Goal: Information Seeking & Learning: Learn about a topic

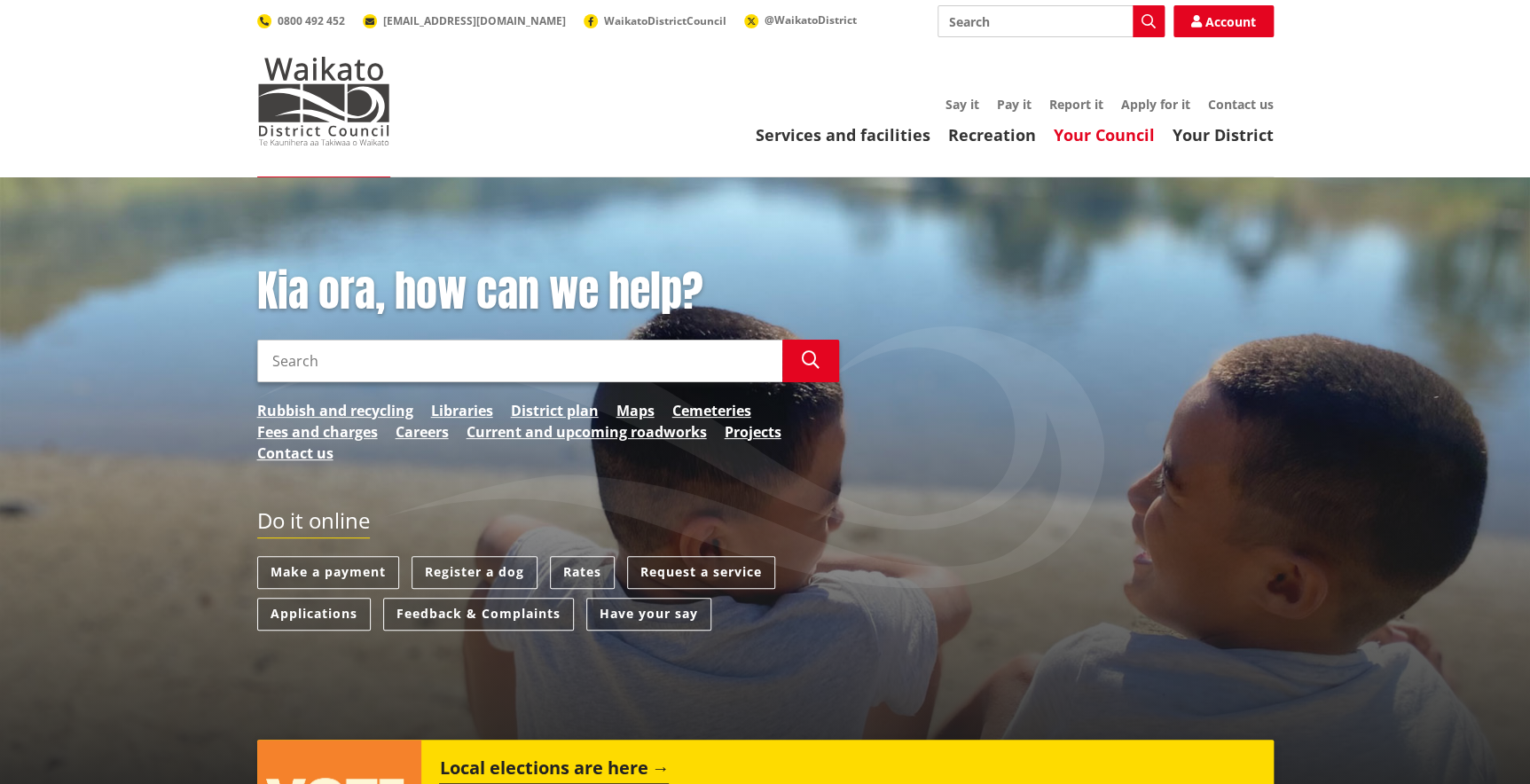
click at [1122, 131] on link "Your Council" at bounding box center [1104, 134] width 101 height 21
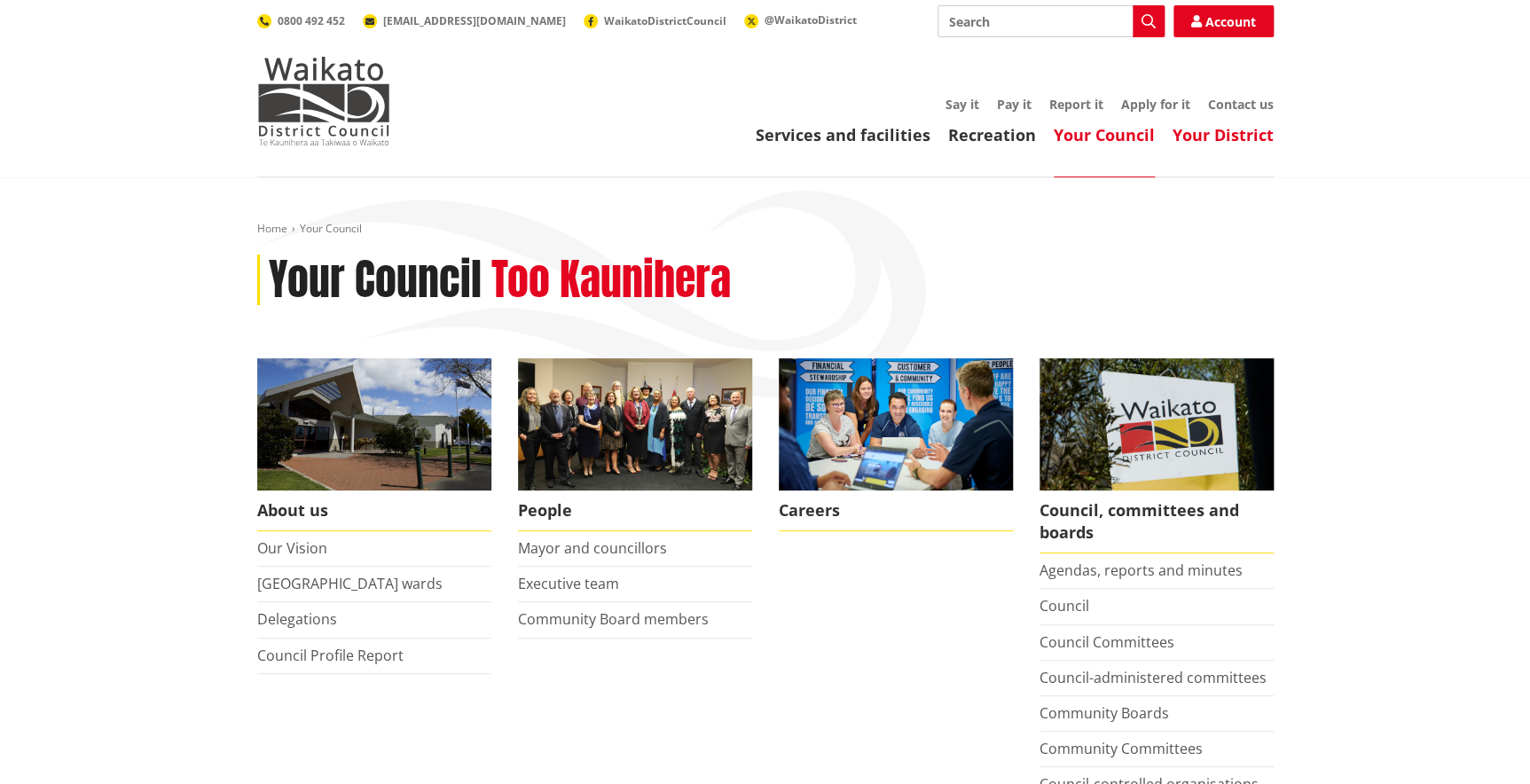
click at [1253, 133] on link "Your District" at bounding box center [1222, 134] width 101 height 21
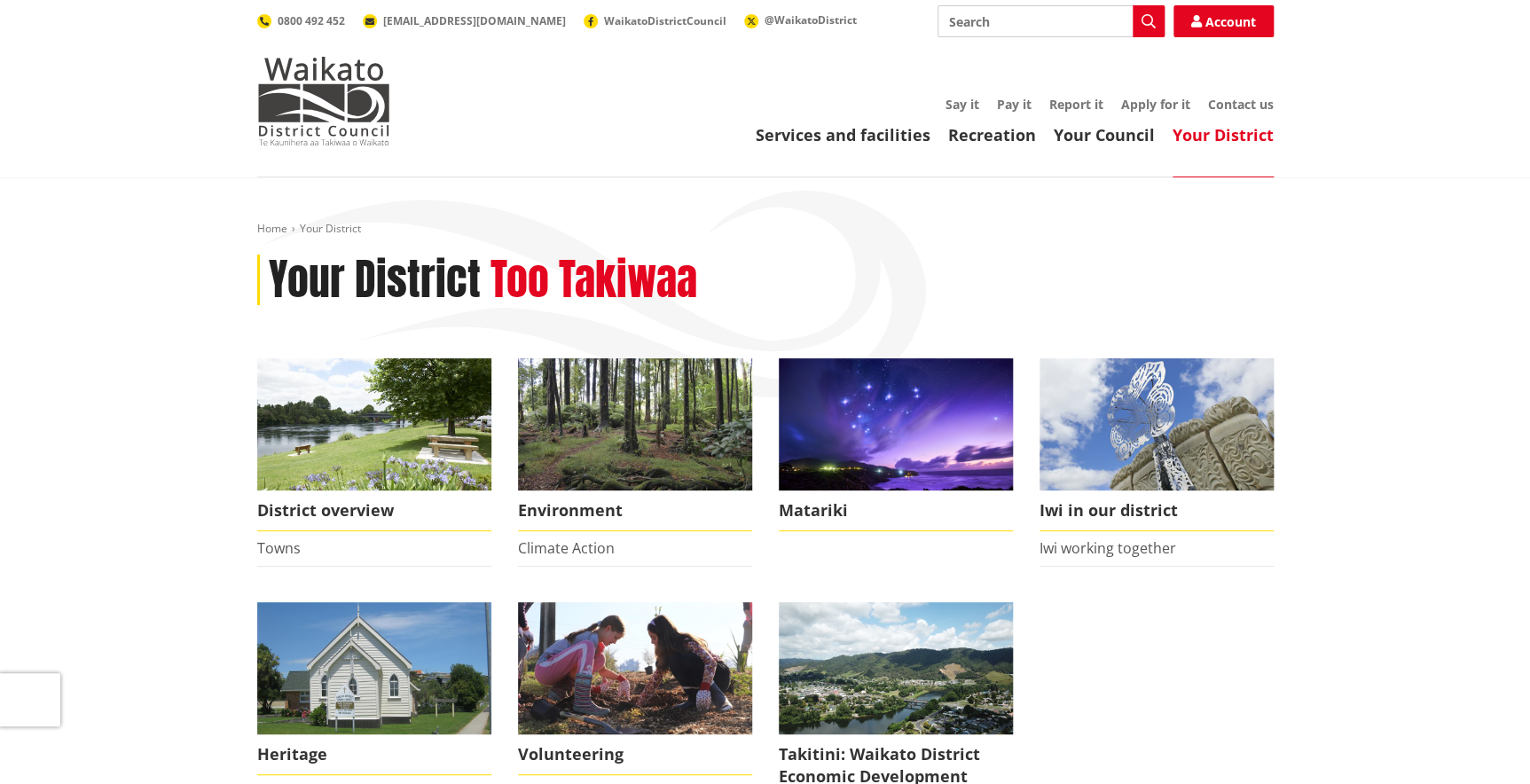
click at [974, 23] on input "Search" at bounding box center [1050, 21] width 227 height 32
type input "PROJECTS"
click at [1139, 11] on button "Search" at bounding box center [1148, 21] width 32 height 32
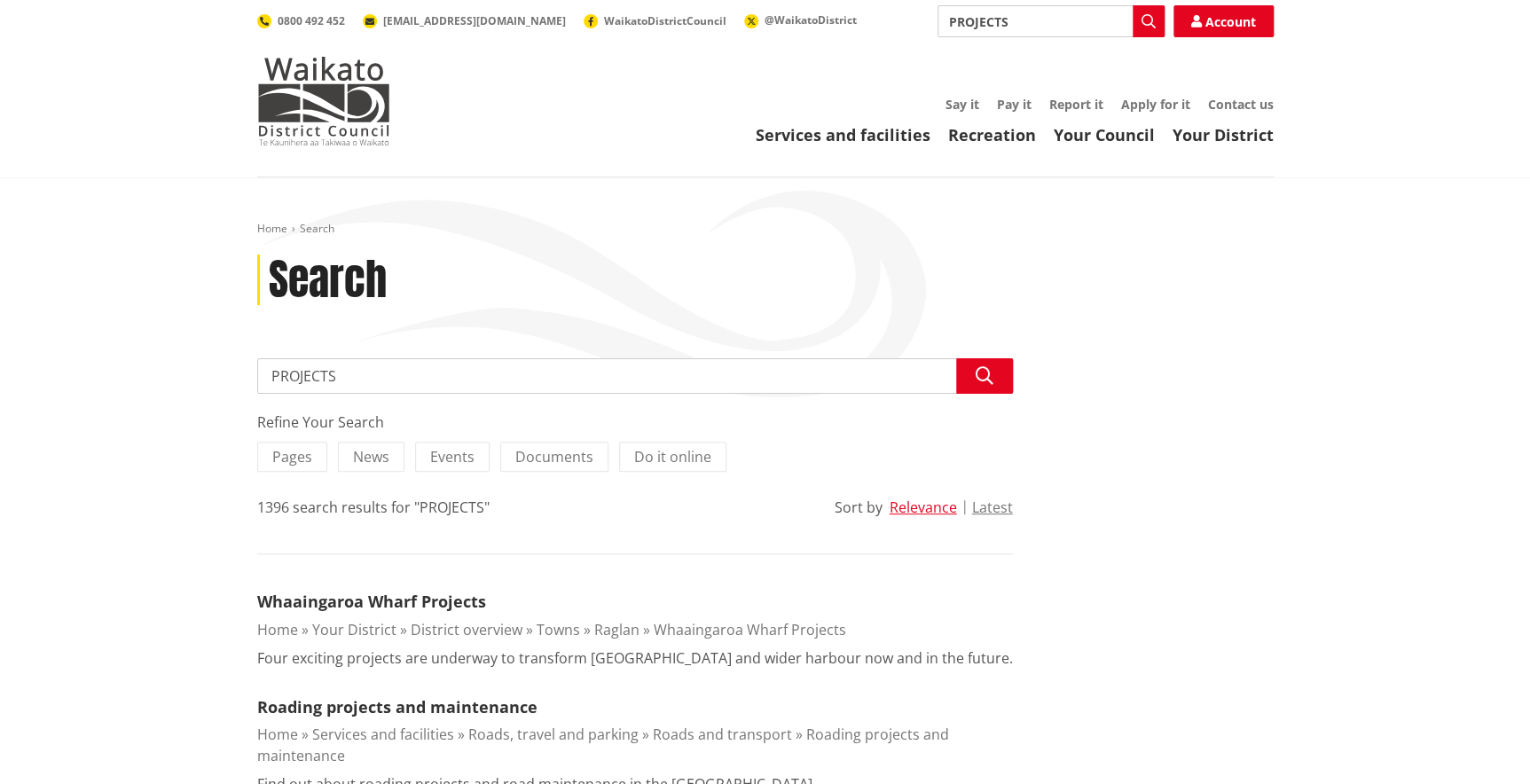
click at [399, 371] on input "PROJECTS" at bounding box center [635, 375] width 756 height 35
type input "PROJECTS MAP"
click at [998, 373] on button "Search" at bounding box center [984, 375] width 57 height 35
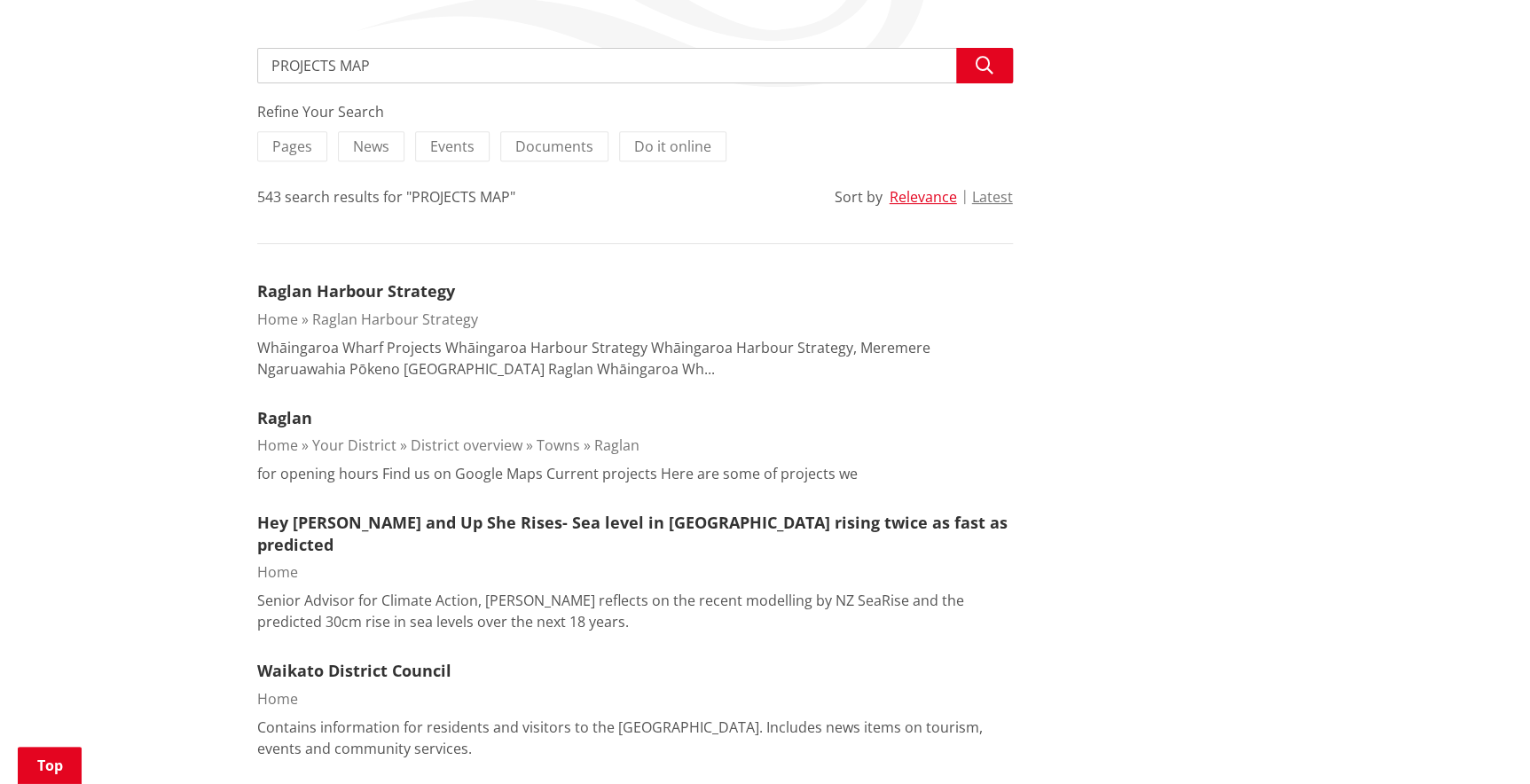
scroll to position [322, 0]
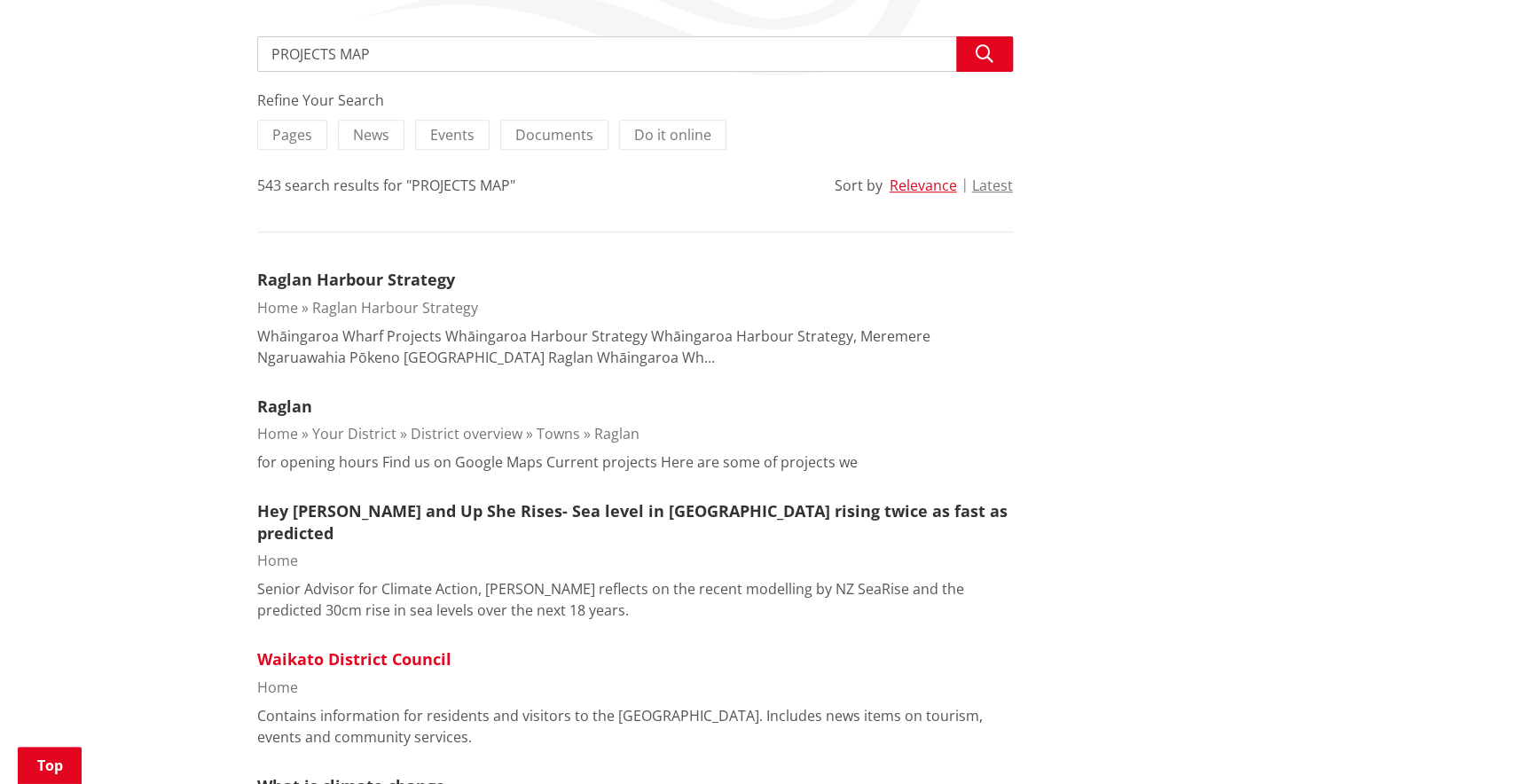
click at [375, 648] on link "Waikato District Council" at bounding box center [354, 658] width 194 height 21
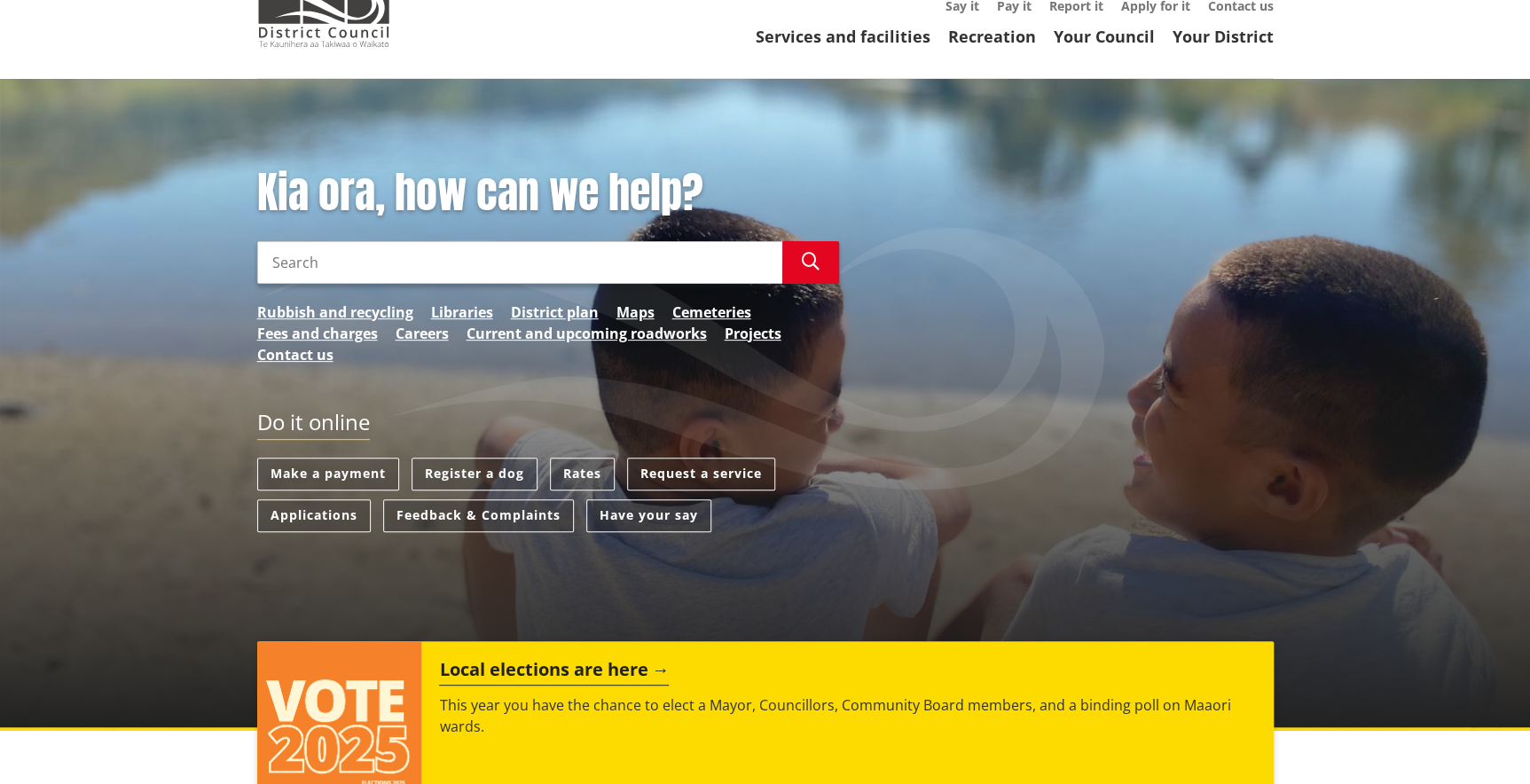
scroll to position [241, 0]
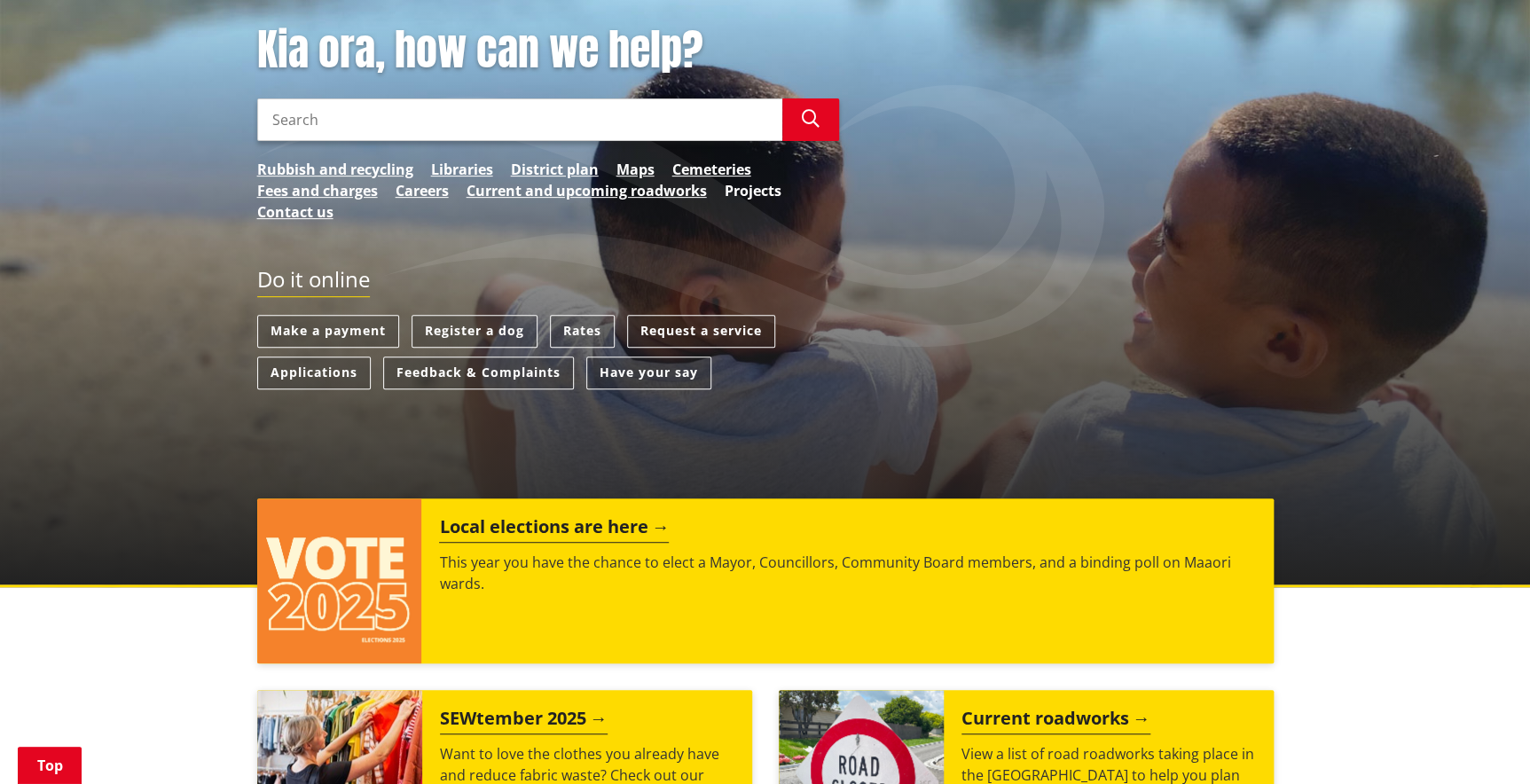
click at [739, 185] on link "Projects" at bounding box center [753, 190] width 57 height 21
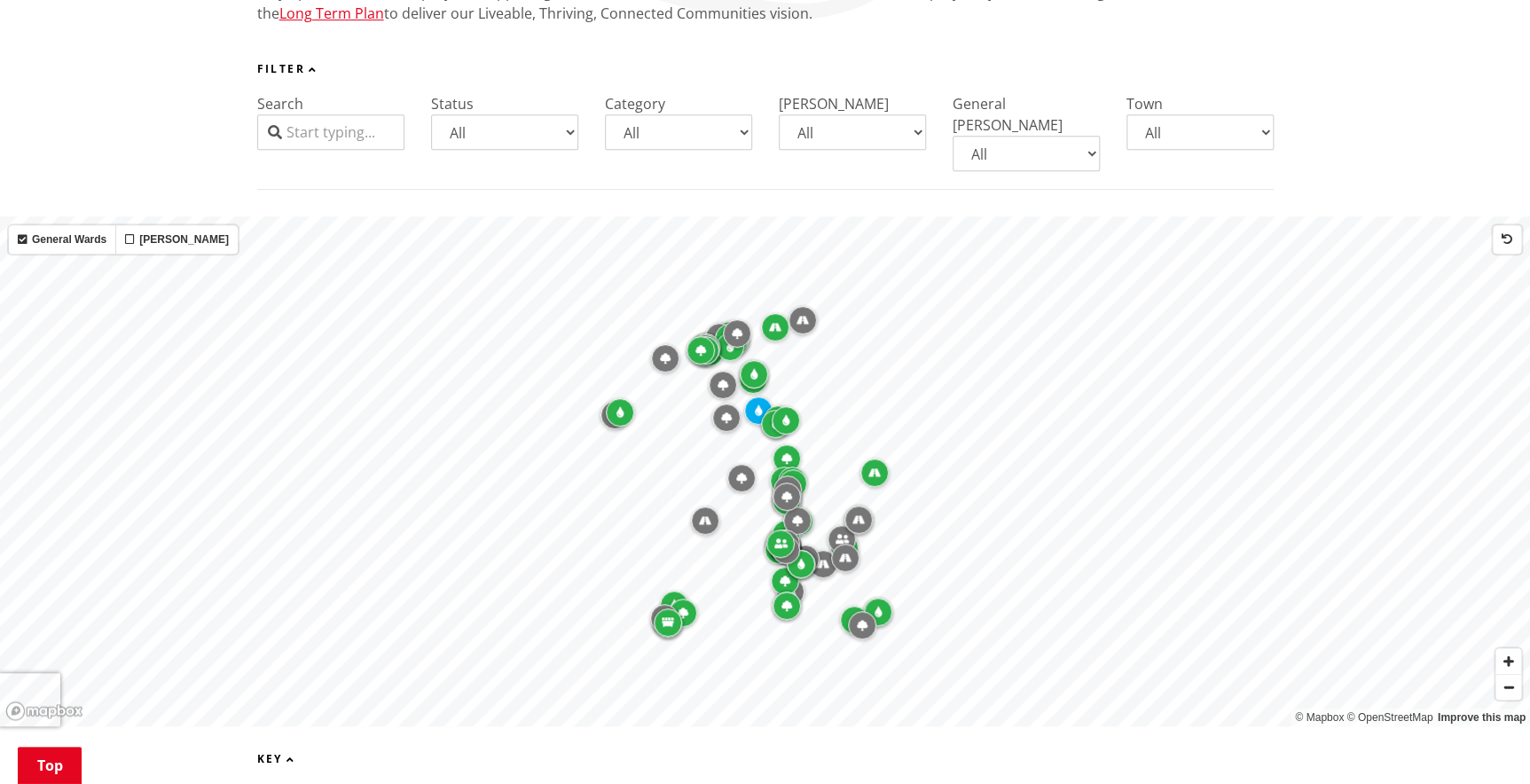
scroll to position [564, 0]
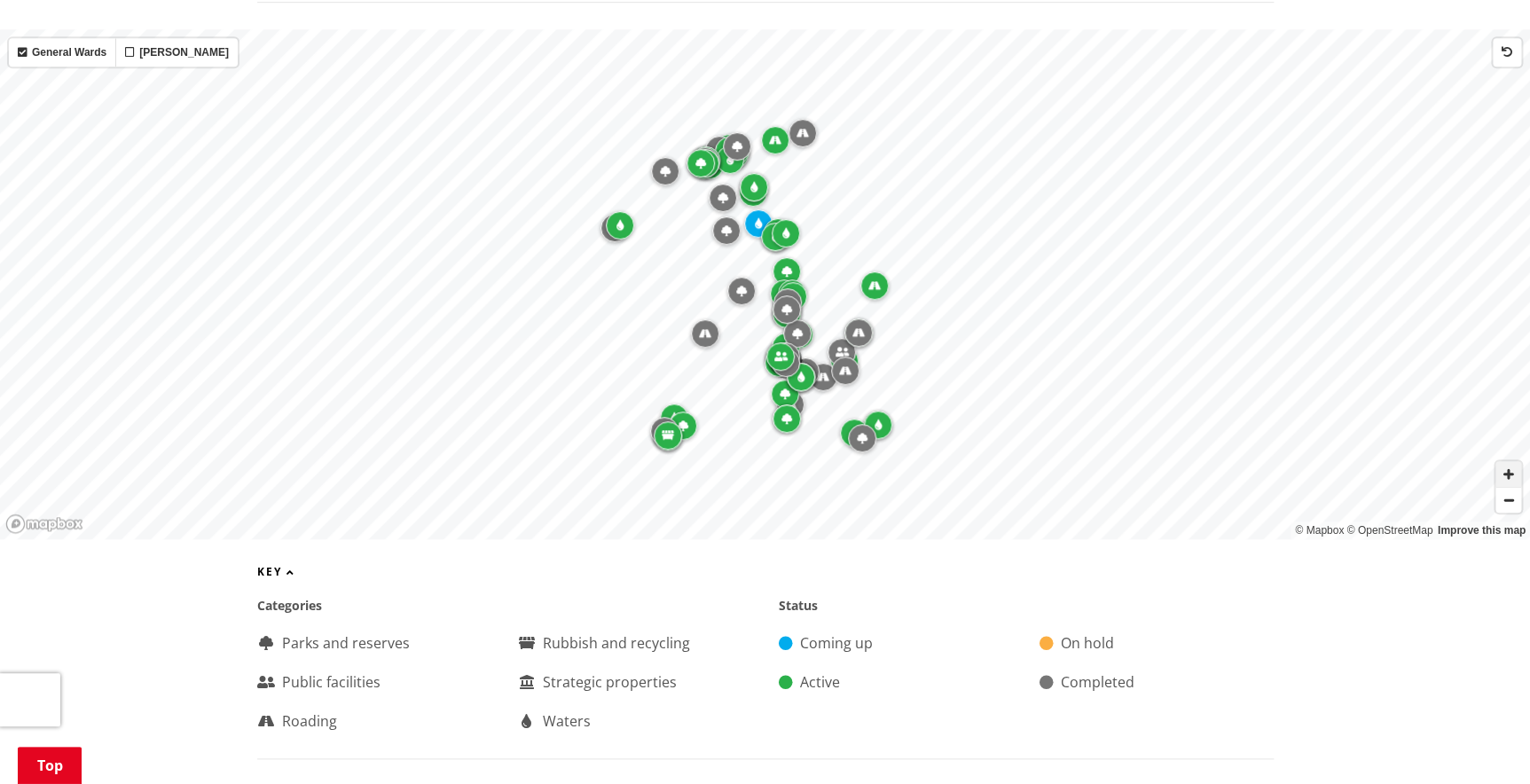
click at [1506, 461] on span "Zoom in" at bounding box center [1508, 474] width 26 height 26
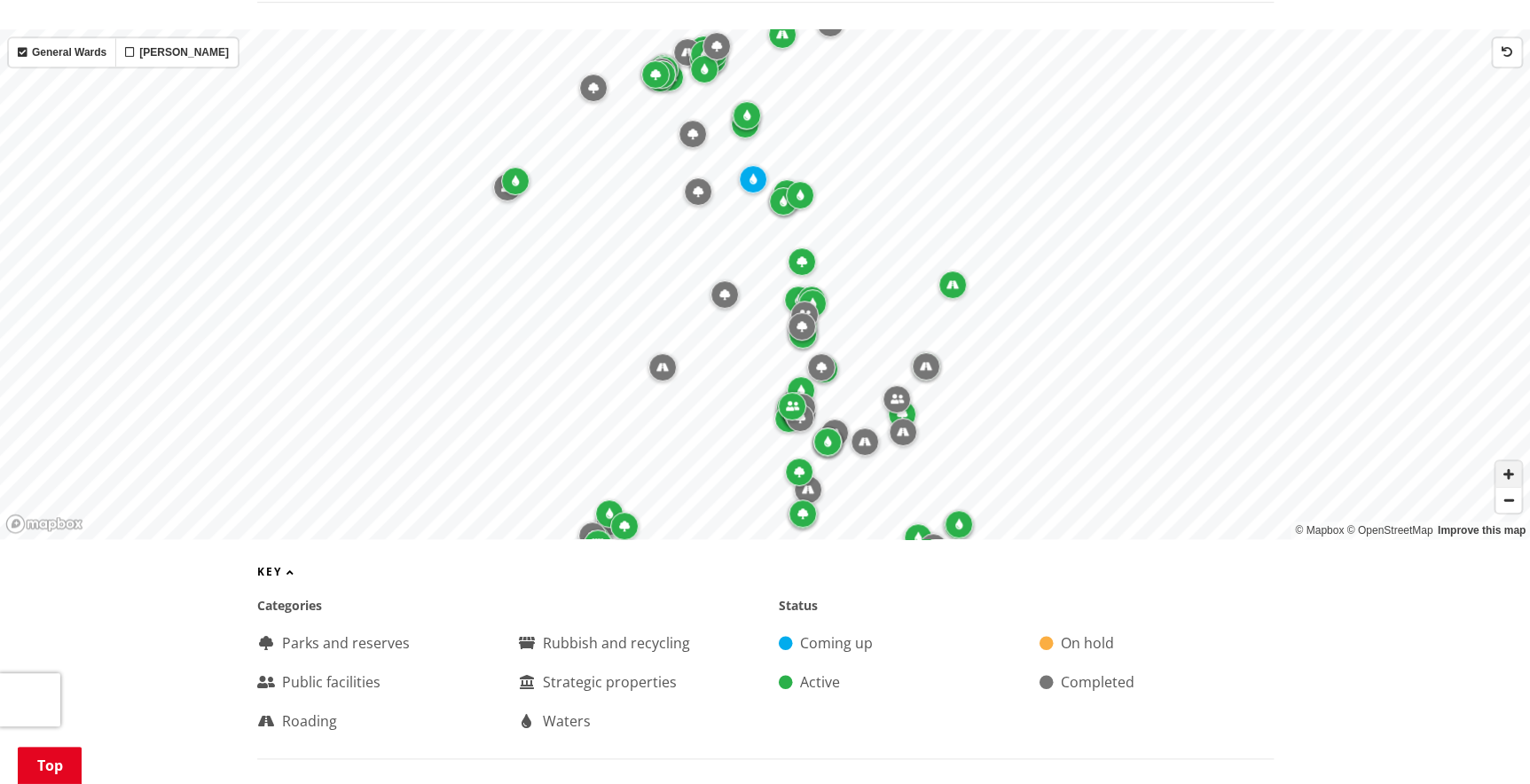
click at [1506, 461] on span "Zoom in" at bounding box center [1508, 474] width 26 height 26
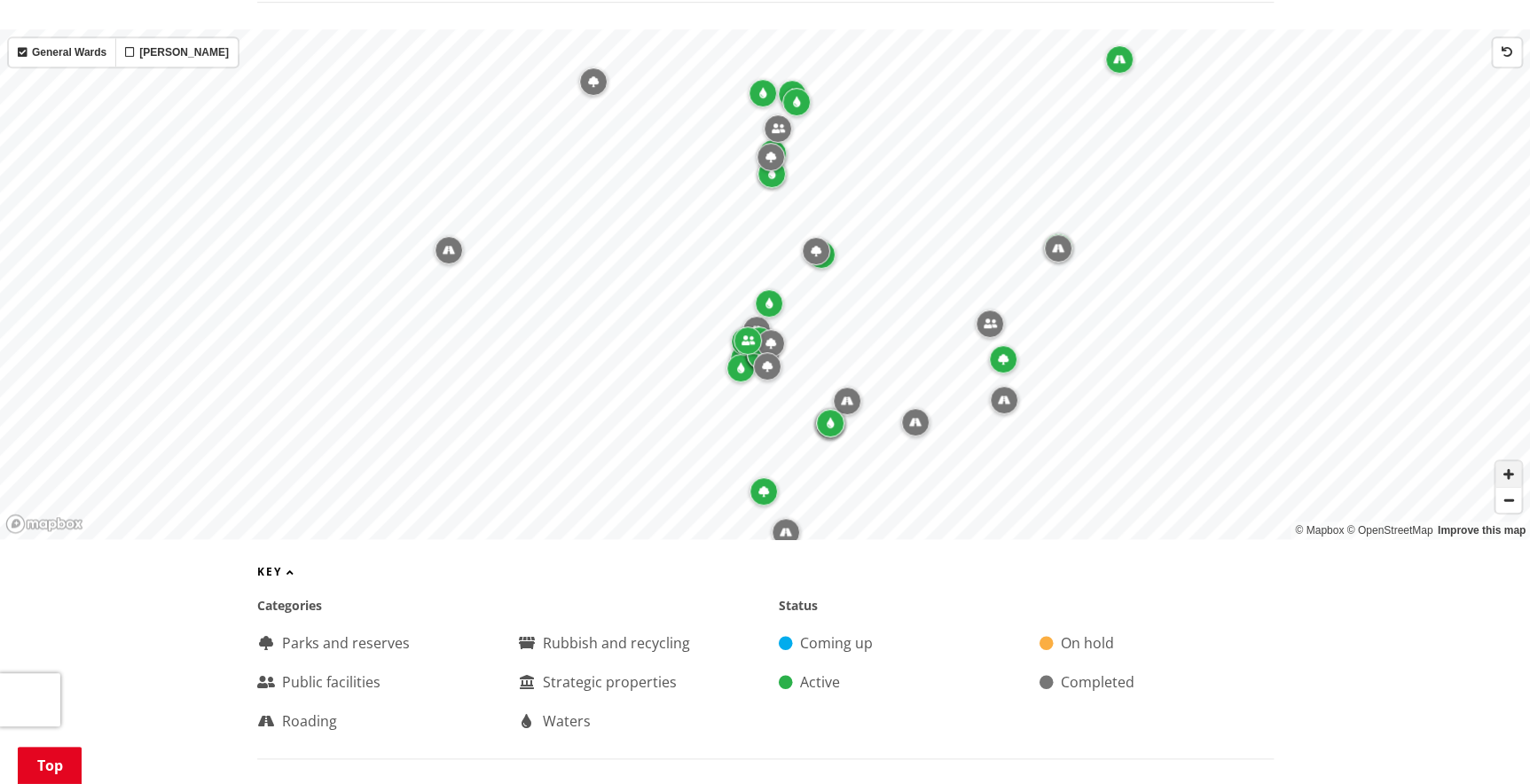
click at [1516, 461] on span "Zoom in" at bounding box center [1508, 474] width 26 height 26
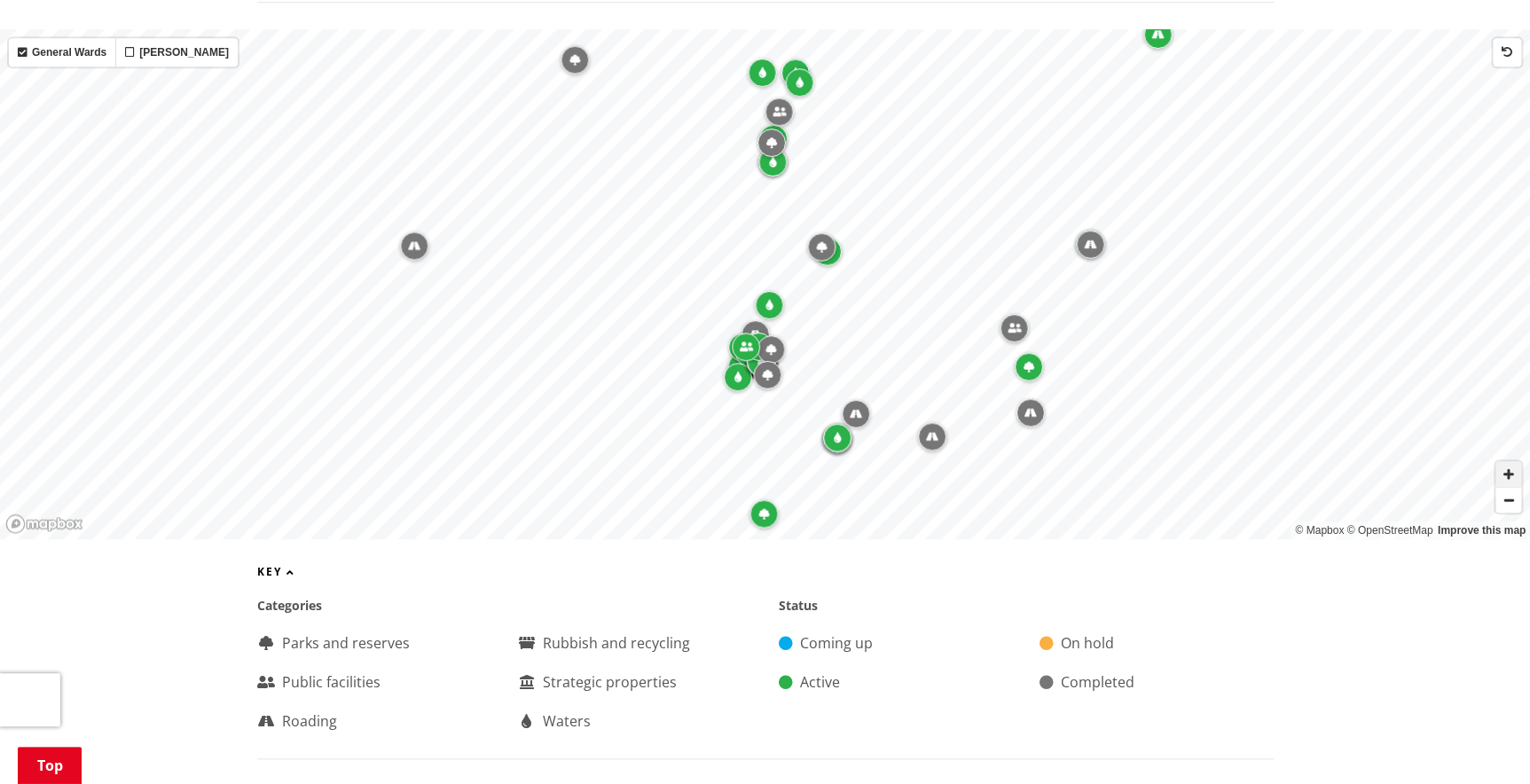
click at [1515, 461] on span "Zoom in" at bounding box center [1508, 474] width 26 height 26
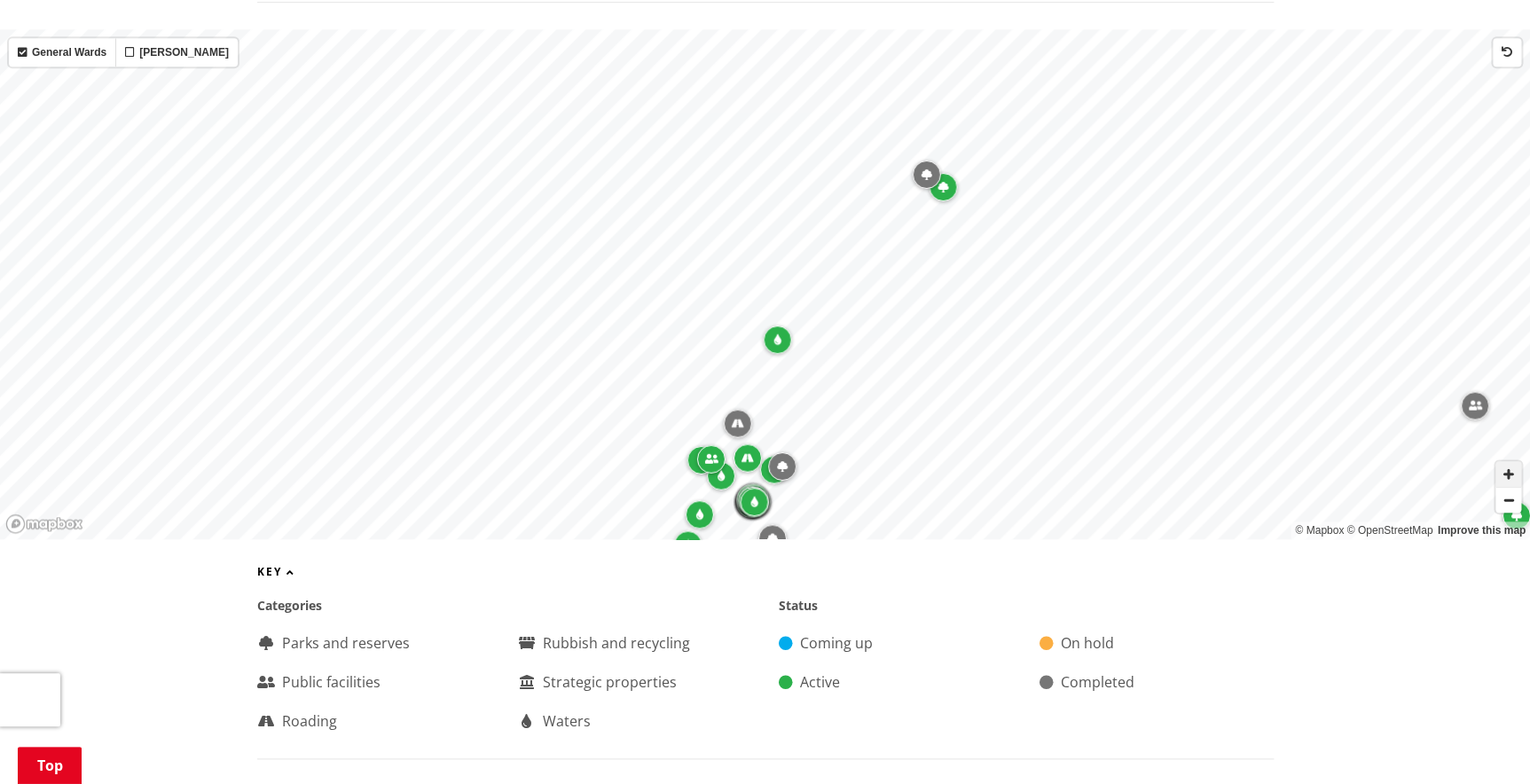
click at [1515, 461] on span "Zoom in" at bounding box center [1508, 474] width 26 height 26
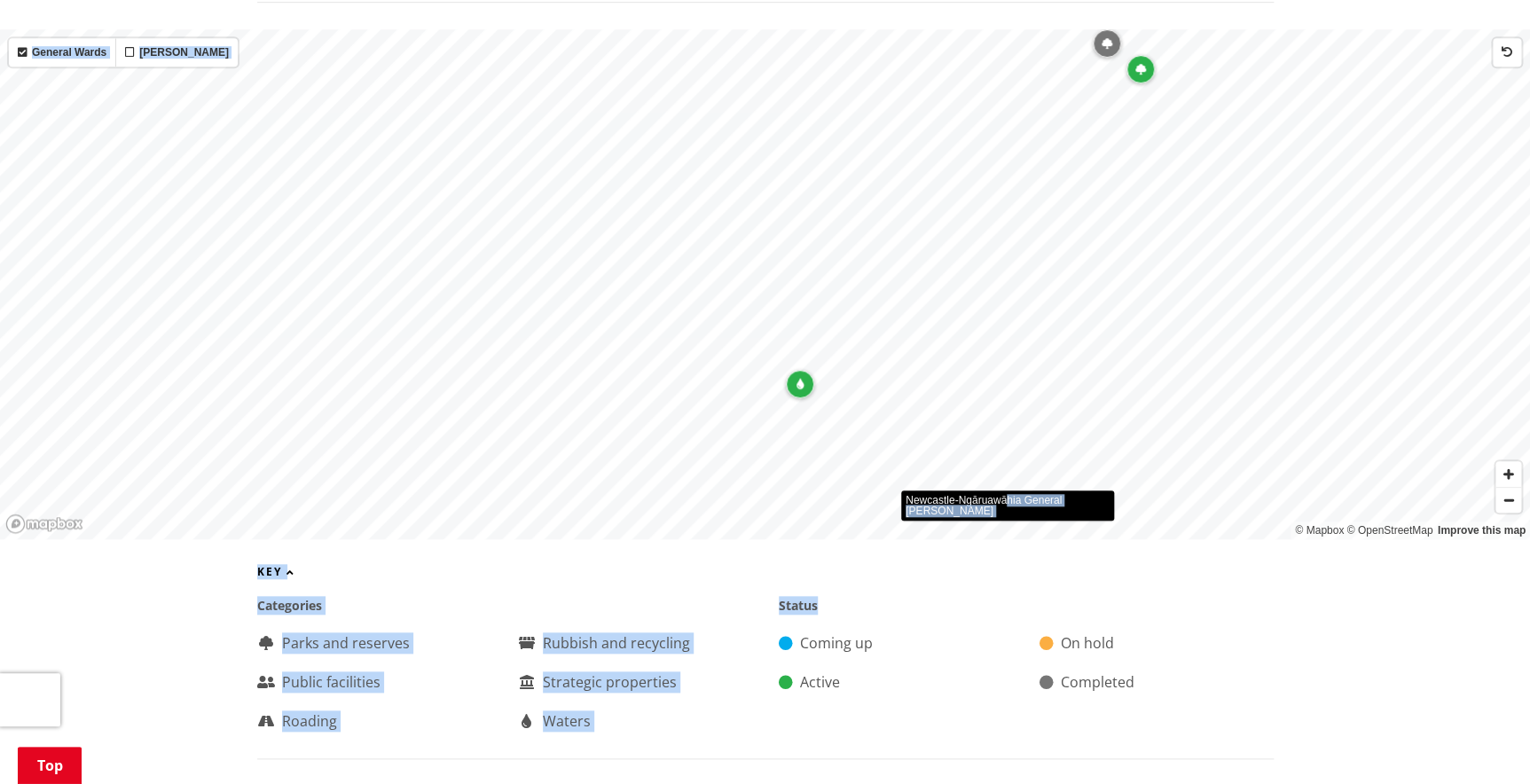
drag, startPoint x: 1153, startPoint y: 273, endPoint x: 935, endPoint y: 591, distance: 385.9
click at [1140, 64] on icon "Map marker" at bounding box center [1140, 69] width 11 height 11
click at [1138, 67] on icon "Map marker" at bounding box center [1140, 72] width 11 height 11
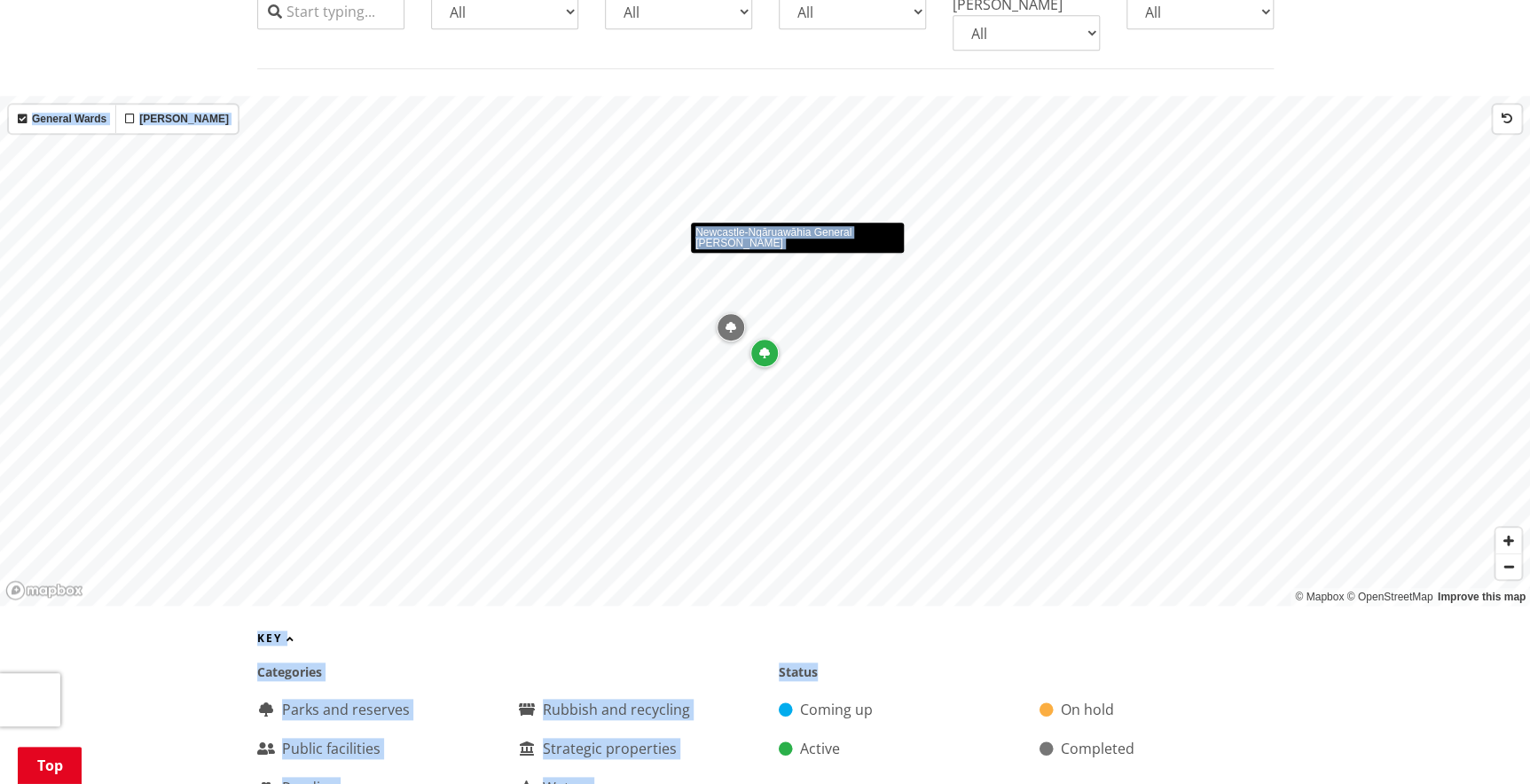
scroll to position [483, 0]
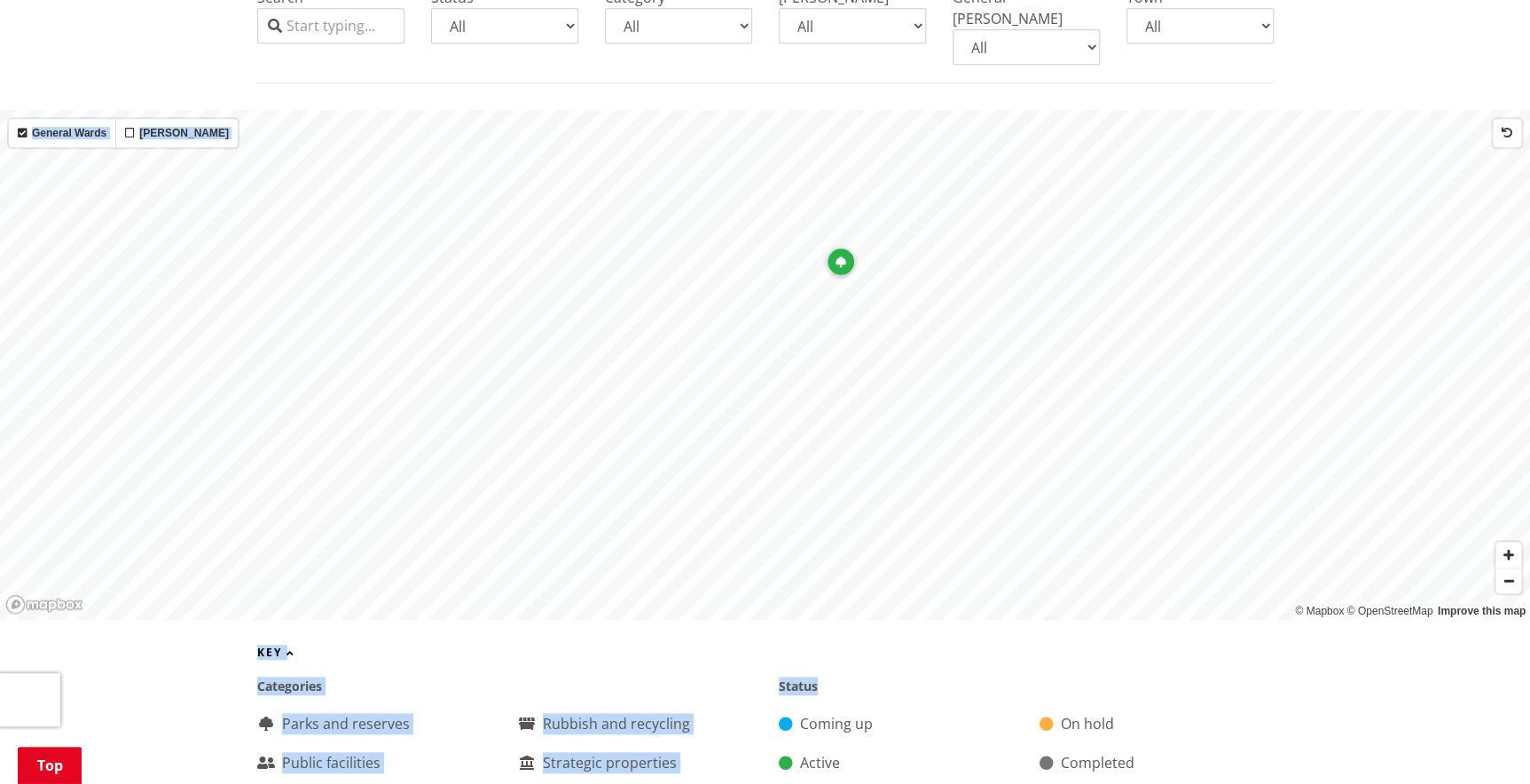
drag, startPoint x: 1053, startPoint y: 290, endPoint x: 1158, endPoint y: 617, distance: 343.8
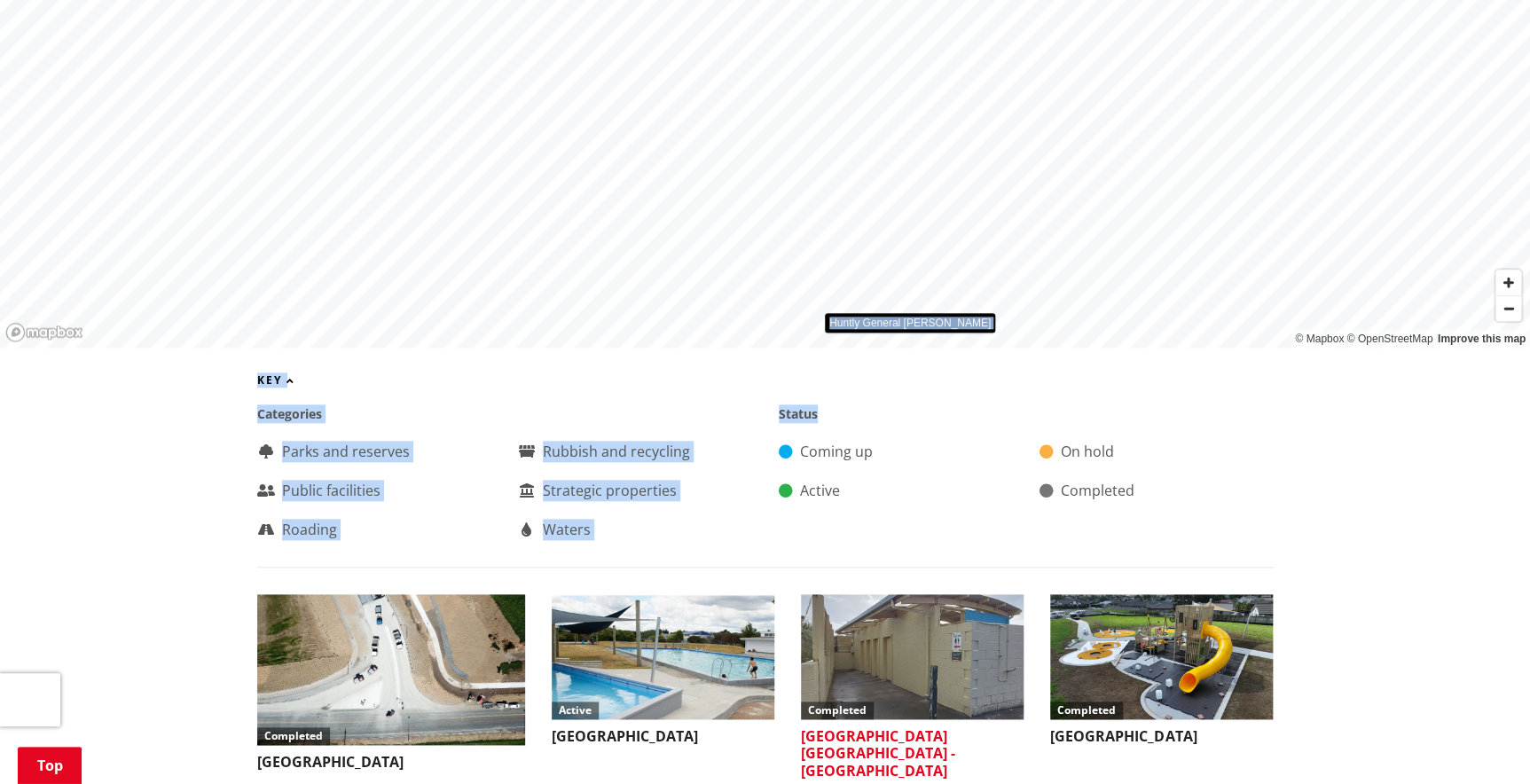
scroll to position [806, 0]
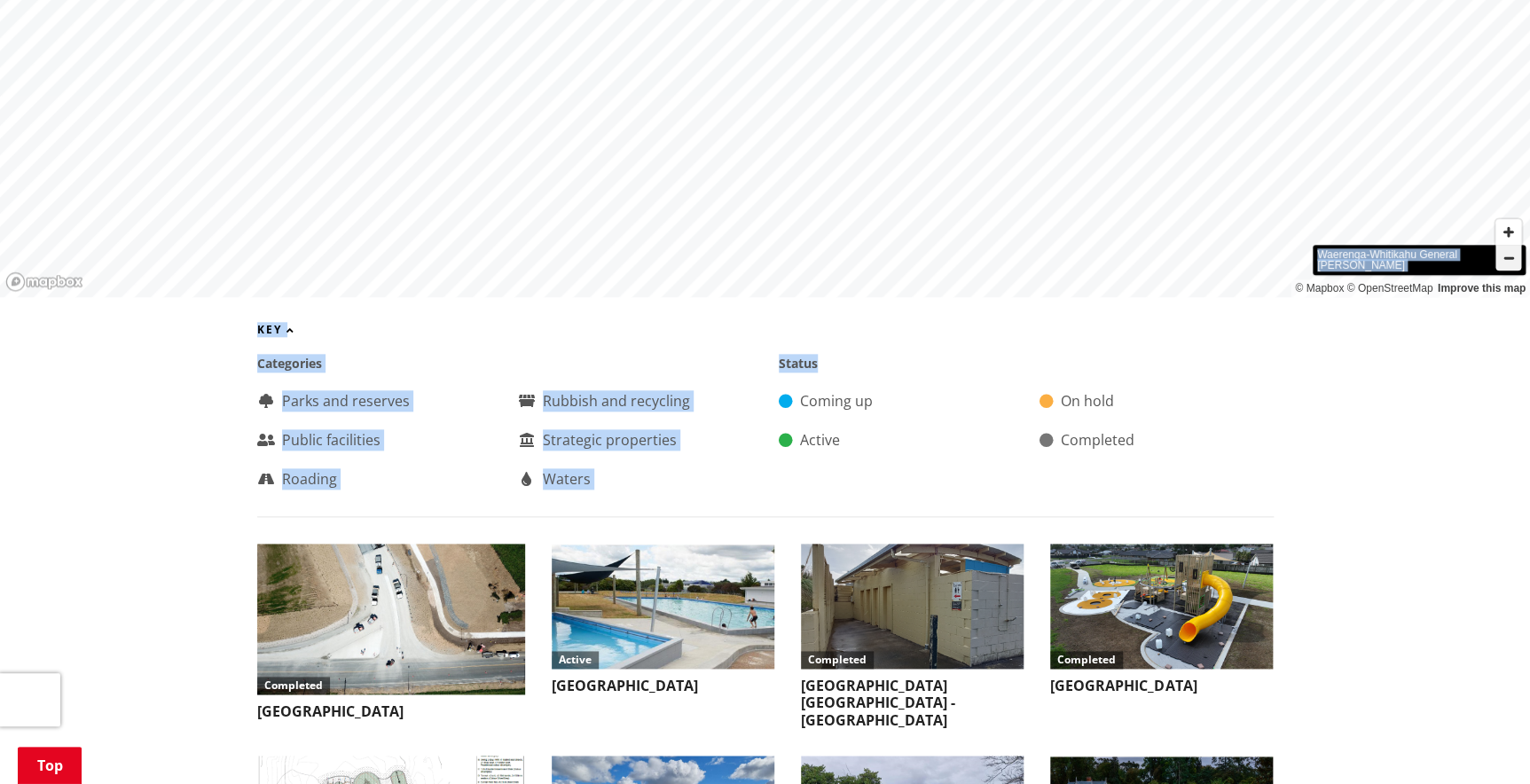
click at [1508, 246] on span "Zoom out" at bounding box center [1508, 258] width 26 height 25
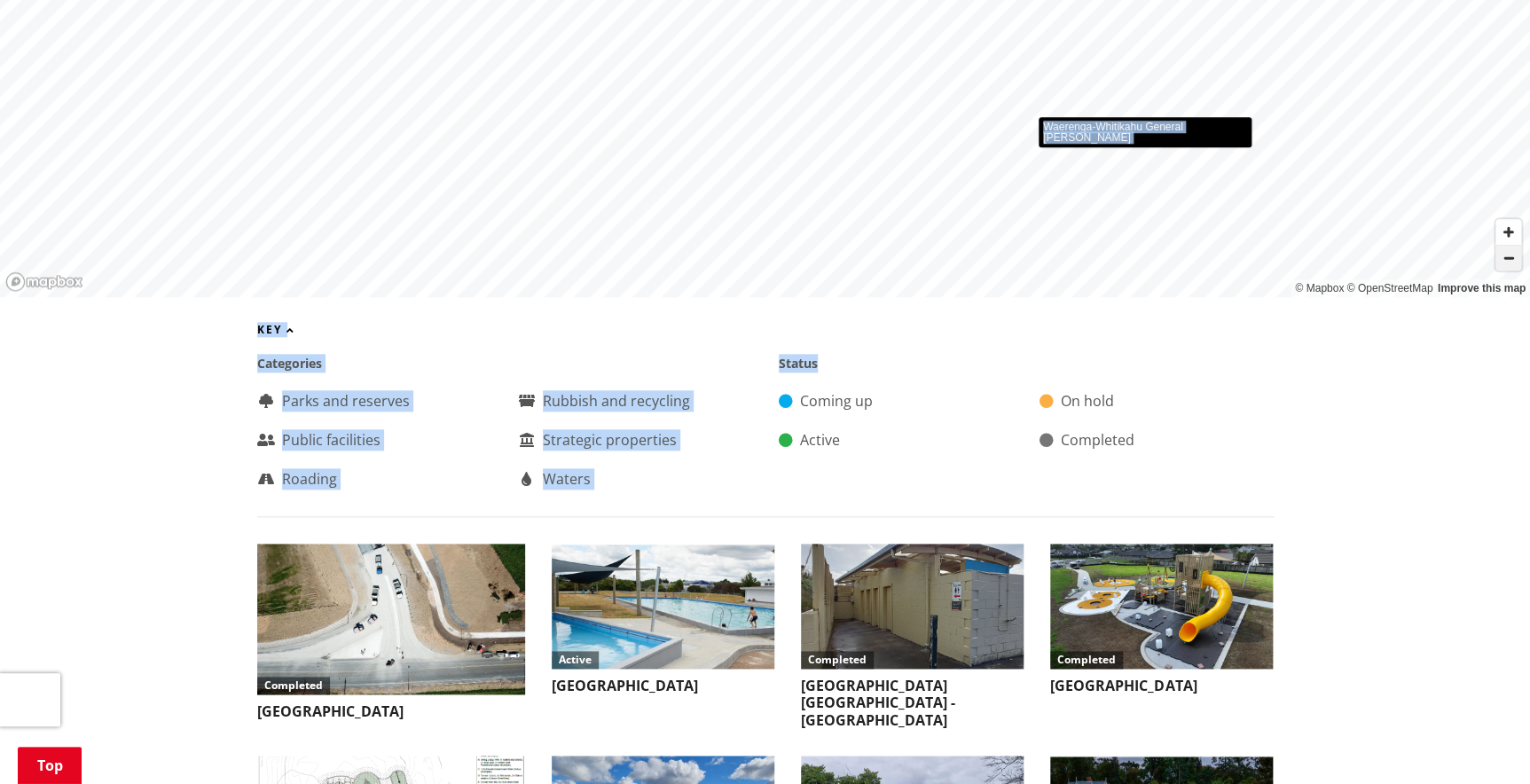
click at [1508, 246] on span "Zoom out" at bounding box center [1508, 258] width 26 height 25
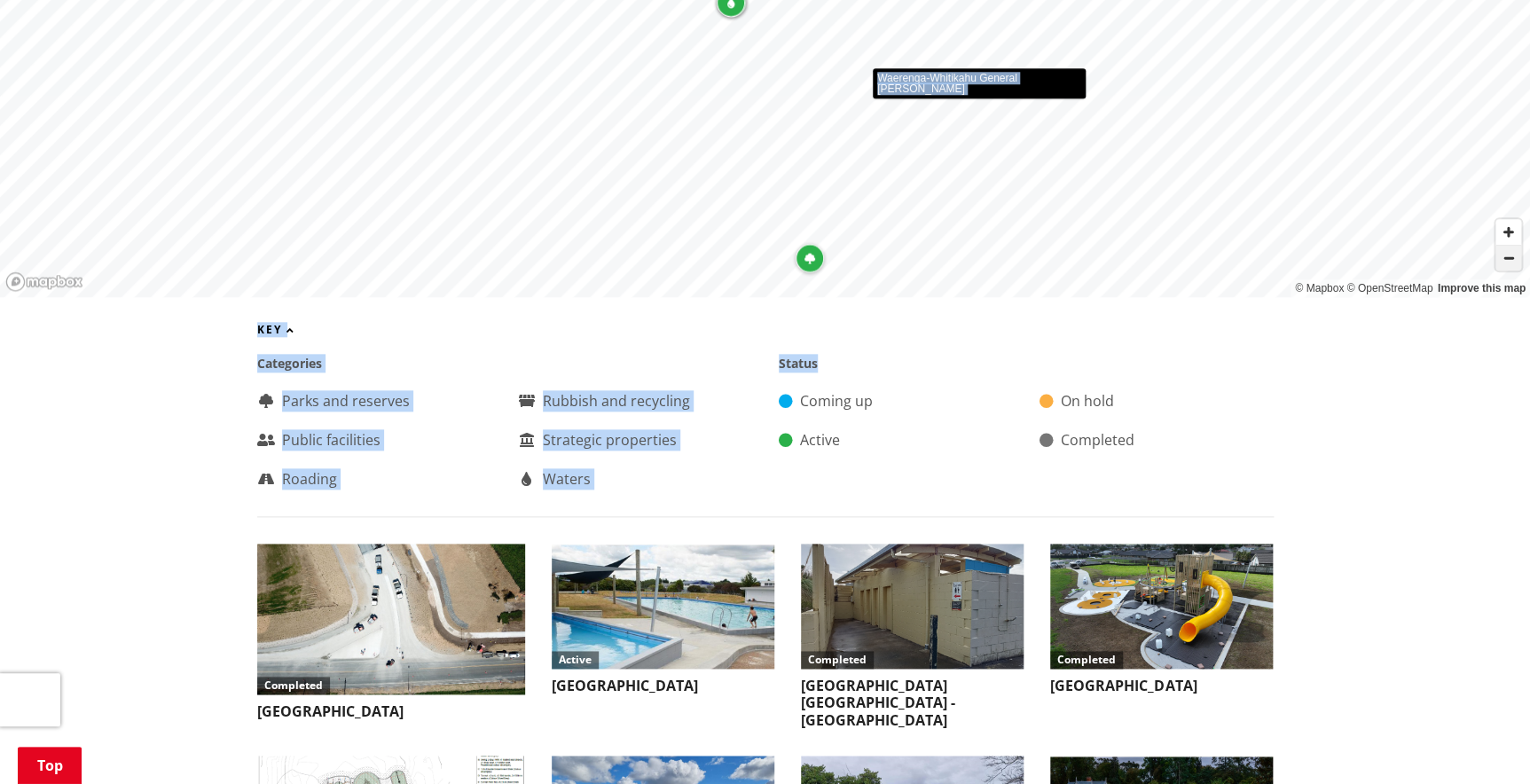
click at [1508, 246] on span "Zoom out" at bounding box center [1508, 258] width 26 height 25
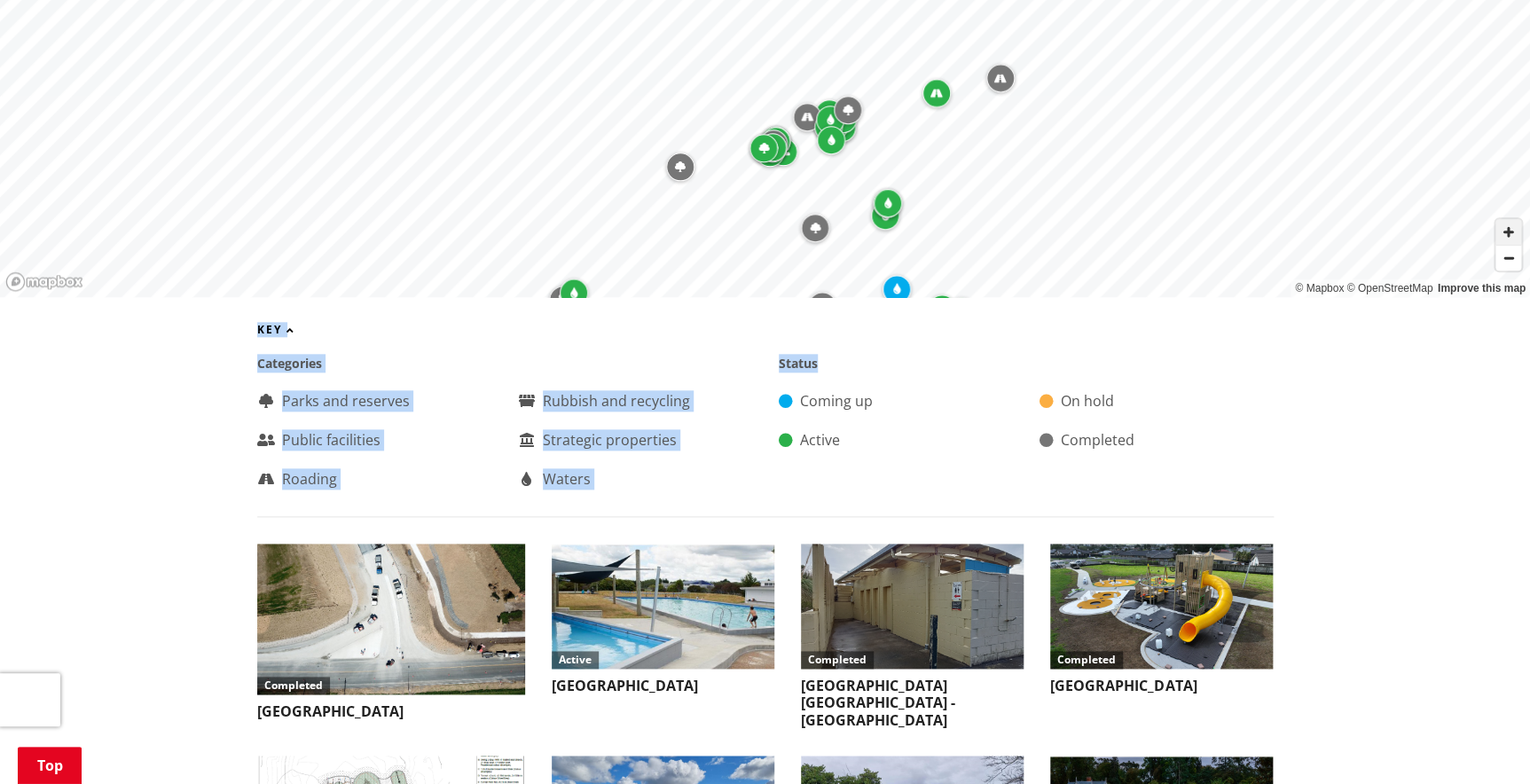
click at [1505, 219] on span "Zoom in" at bounding box center [1508, 232] width 26 height 26
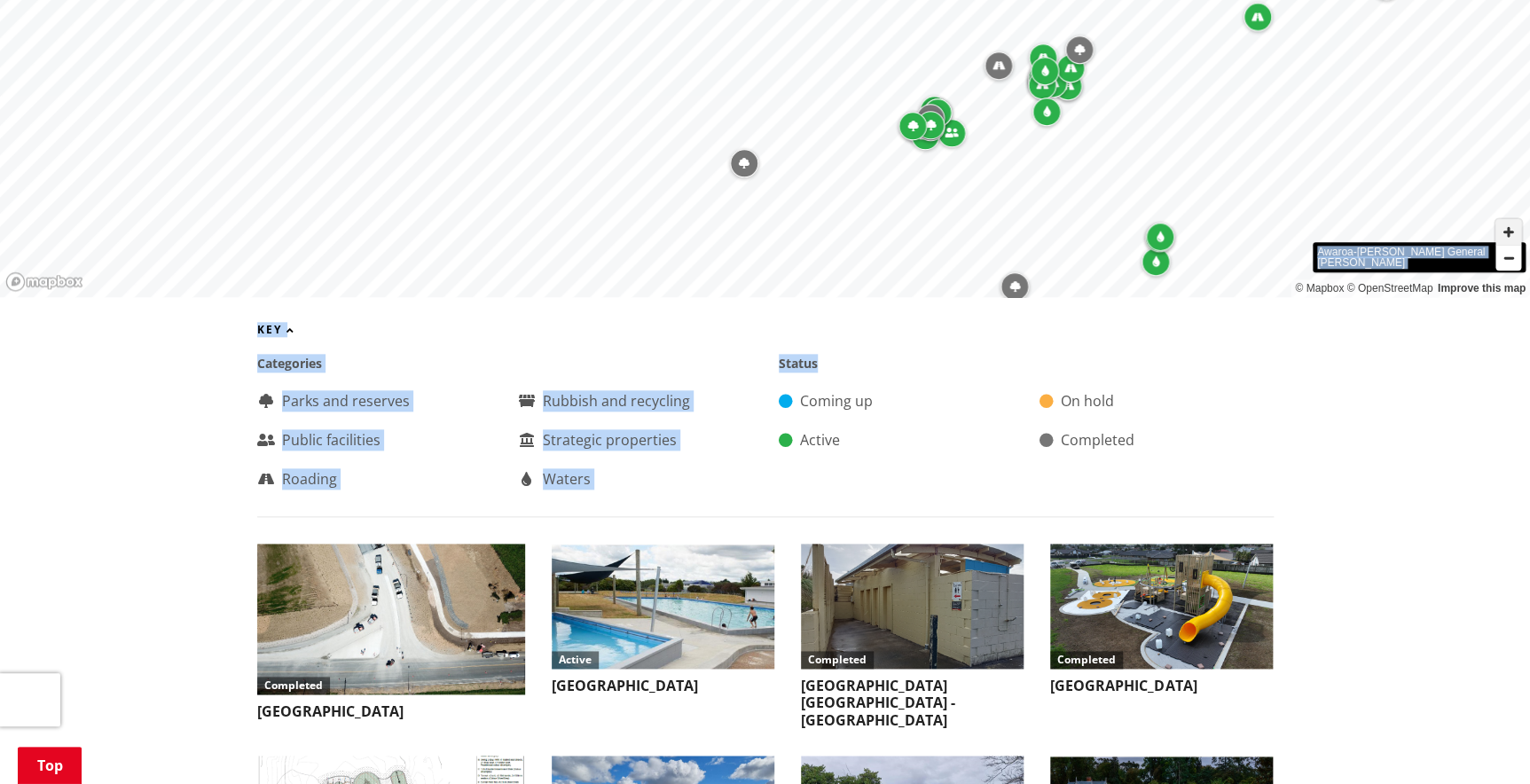
click at [1508, 219] on span "Zoom in" at bounding box center [1508, 232] width 26 height 26
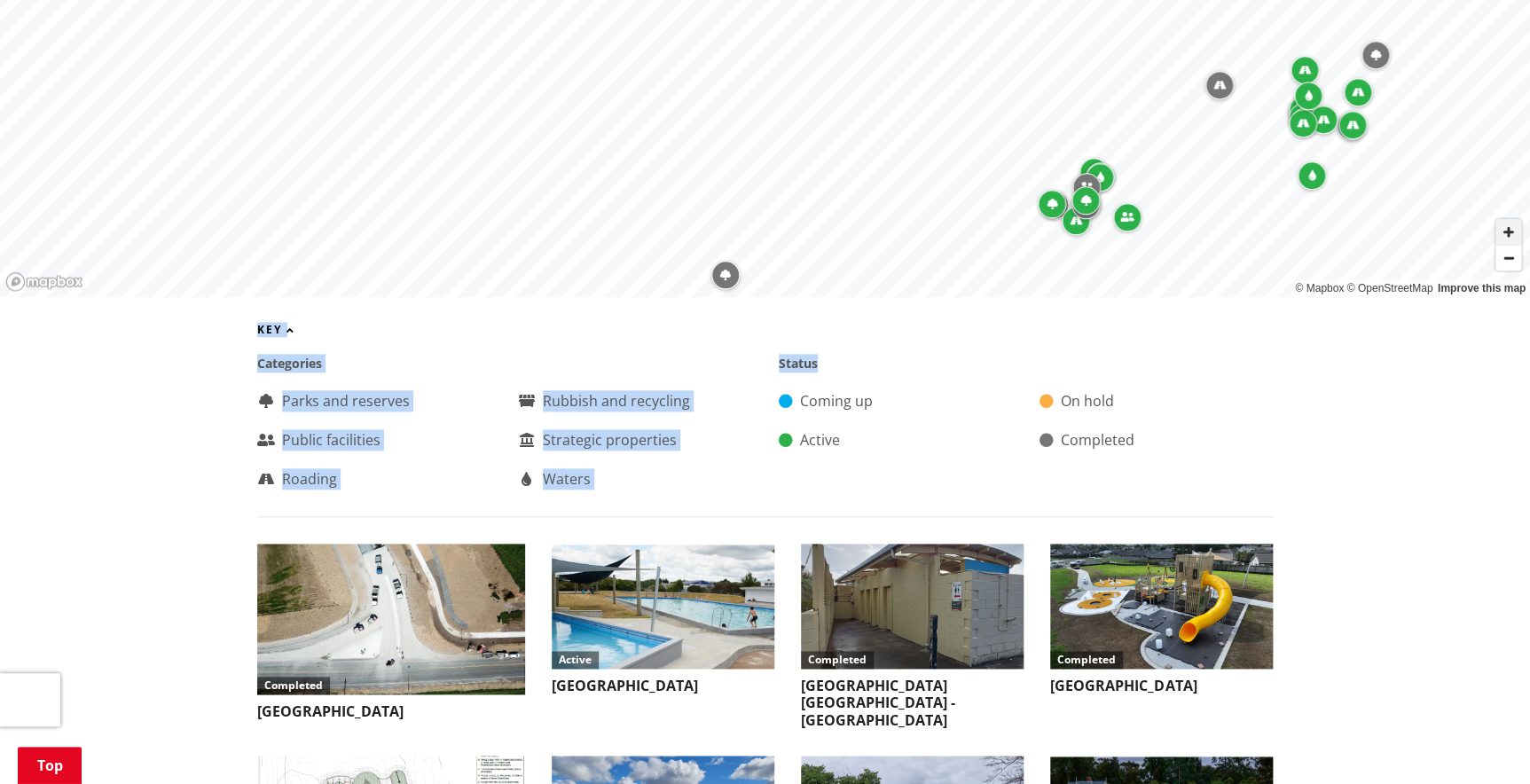
click at [1508, 219] on span "Zoom in" at bounding box center [1508, 232] width 26 height 26
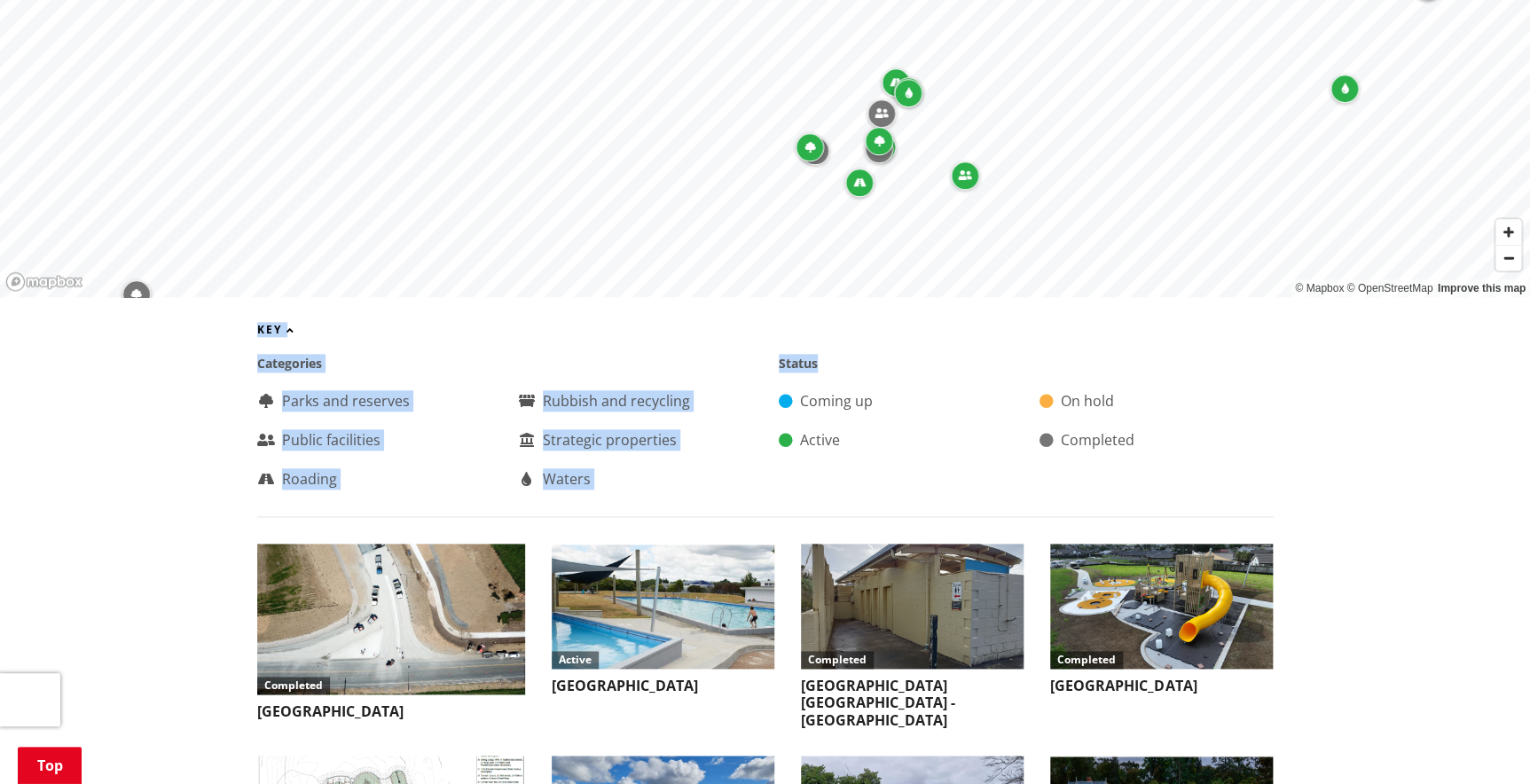
click at [878, 136] on icon "Map marker" at bounding box center [879, 141] width 11 height 11
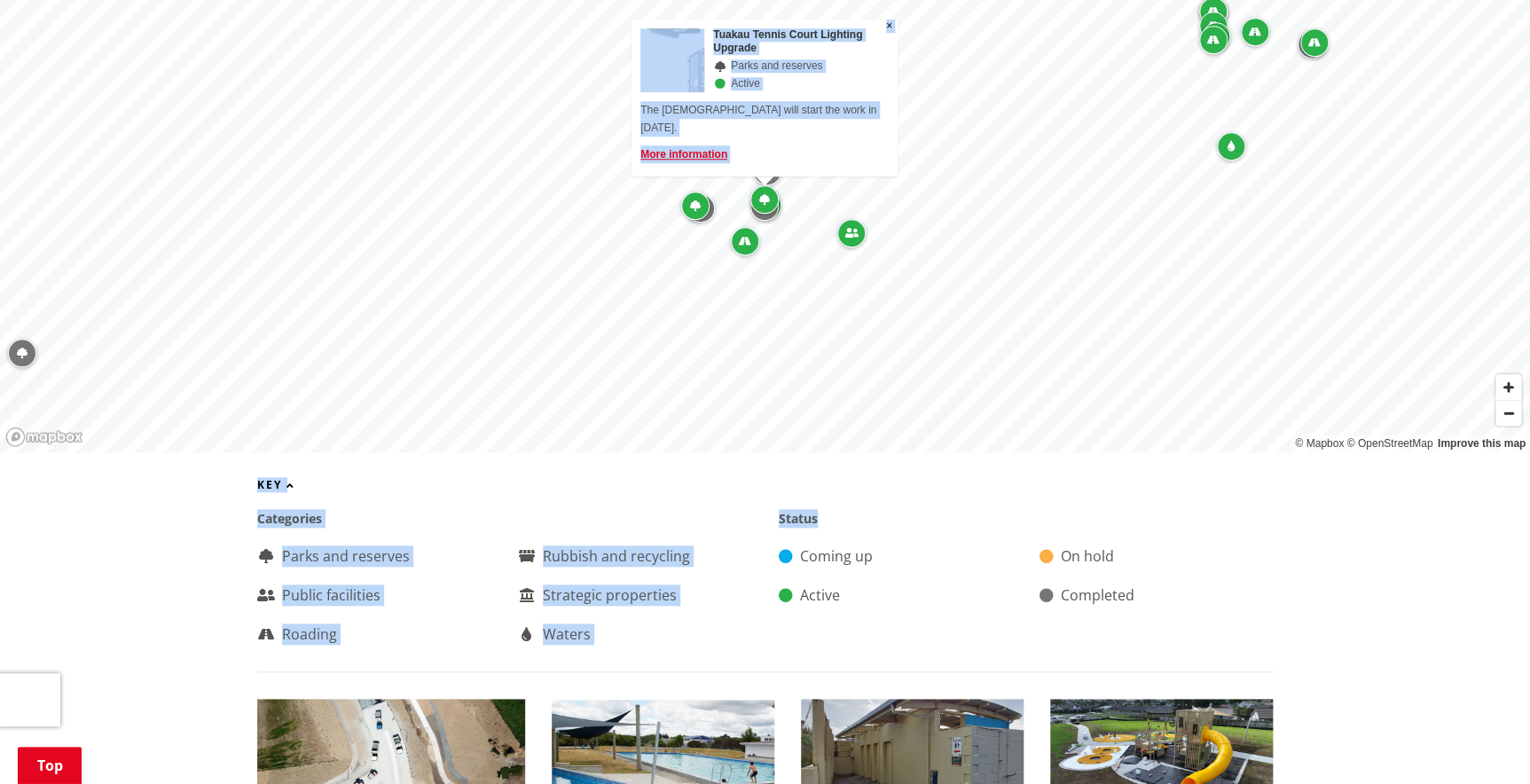
scroll to position [645, 0]
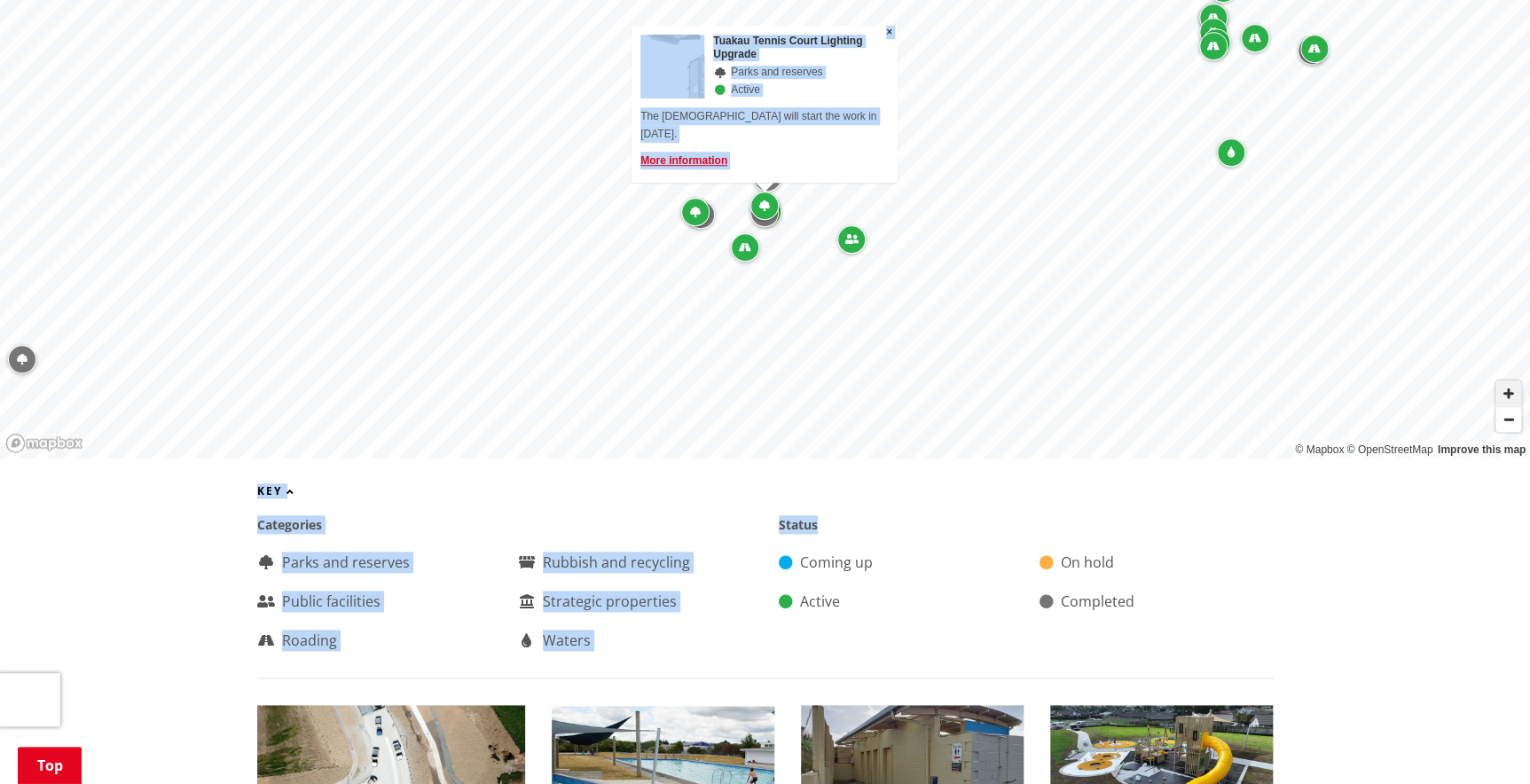
click at [1509, 380] on span "Zoom in" at bounding box center [1508, 393] width 26 height 26
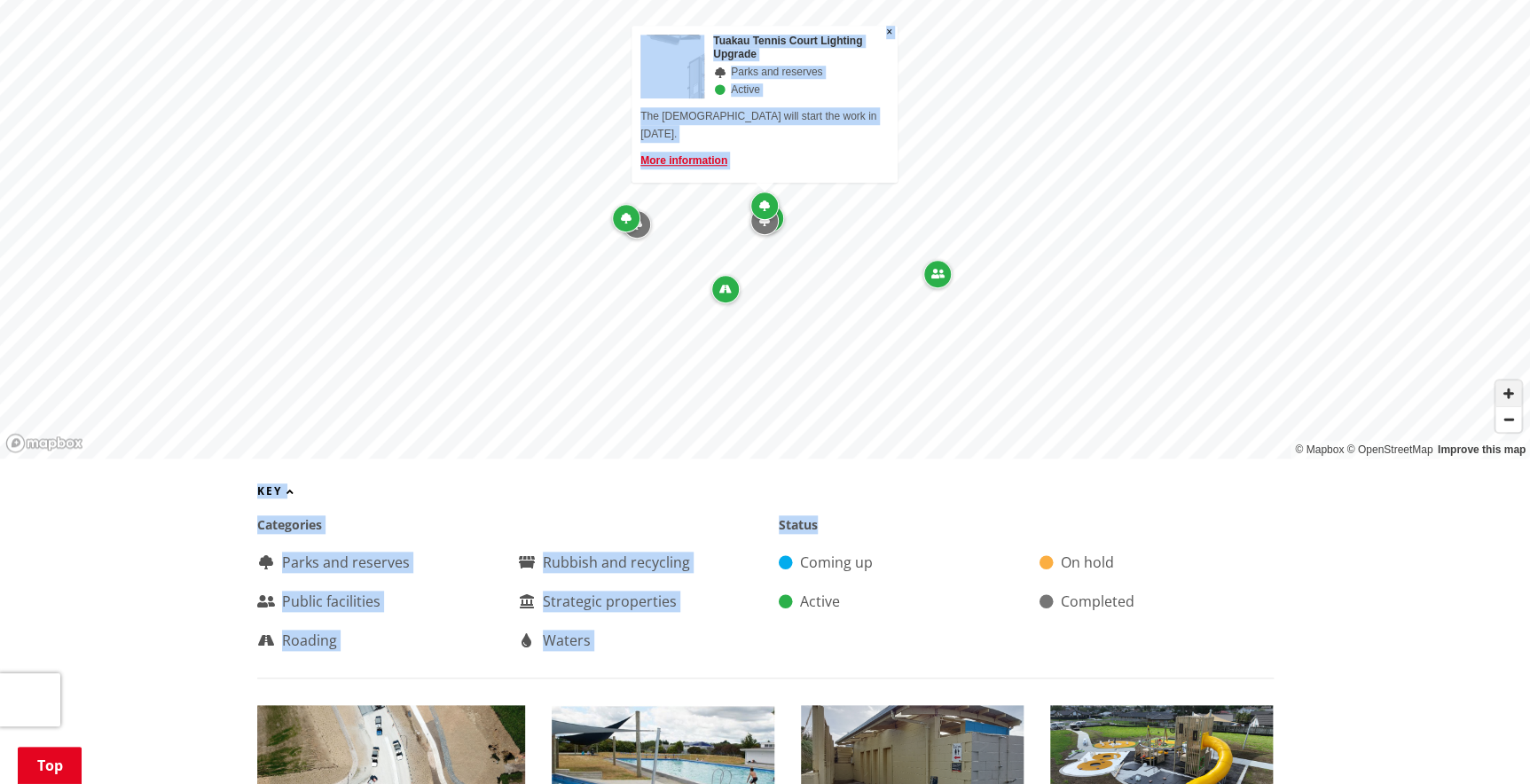
click at [1509, 380] on span "Zoom in" at bounding box center [1508, 393] width 26 height 26
click at [788, 246] on div "Map marker" at bounding box center [784, 255] width 28 height 28
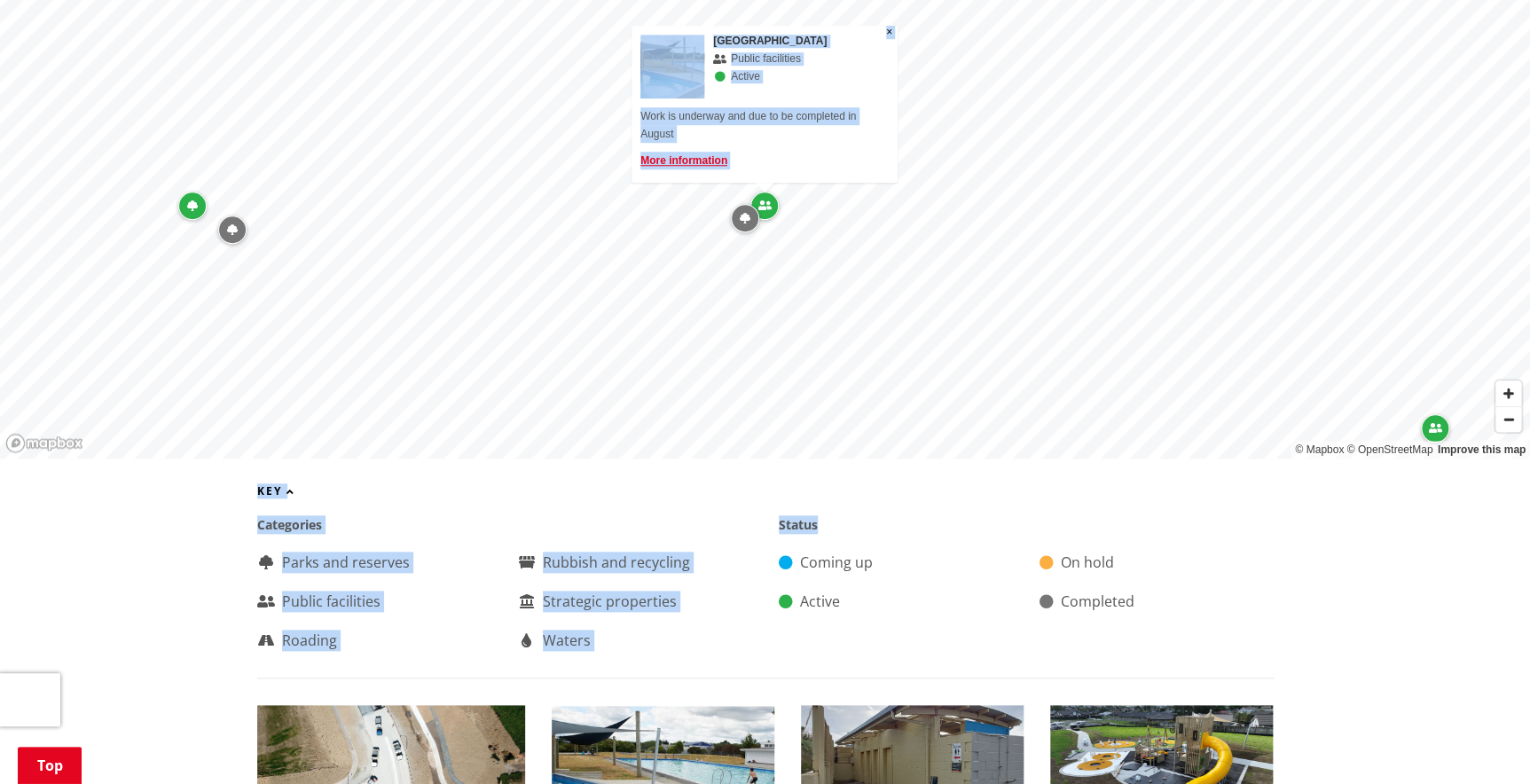
click at [197, 200] on icon "Map marker" at bounding box center [192, 205] width 11 height 11
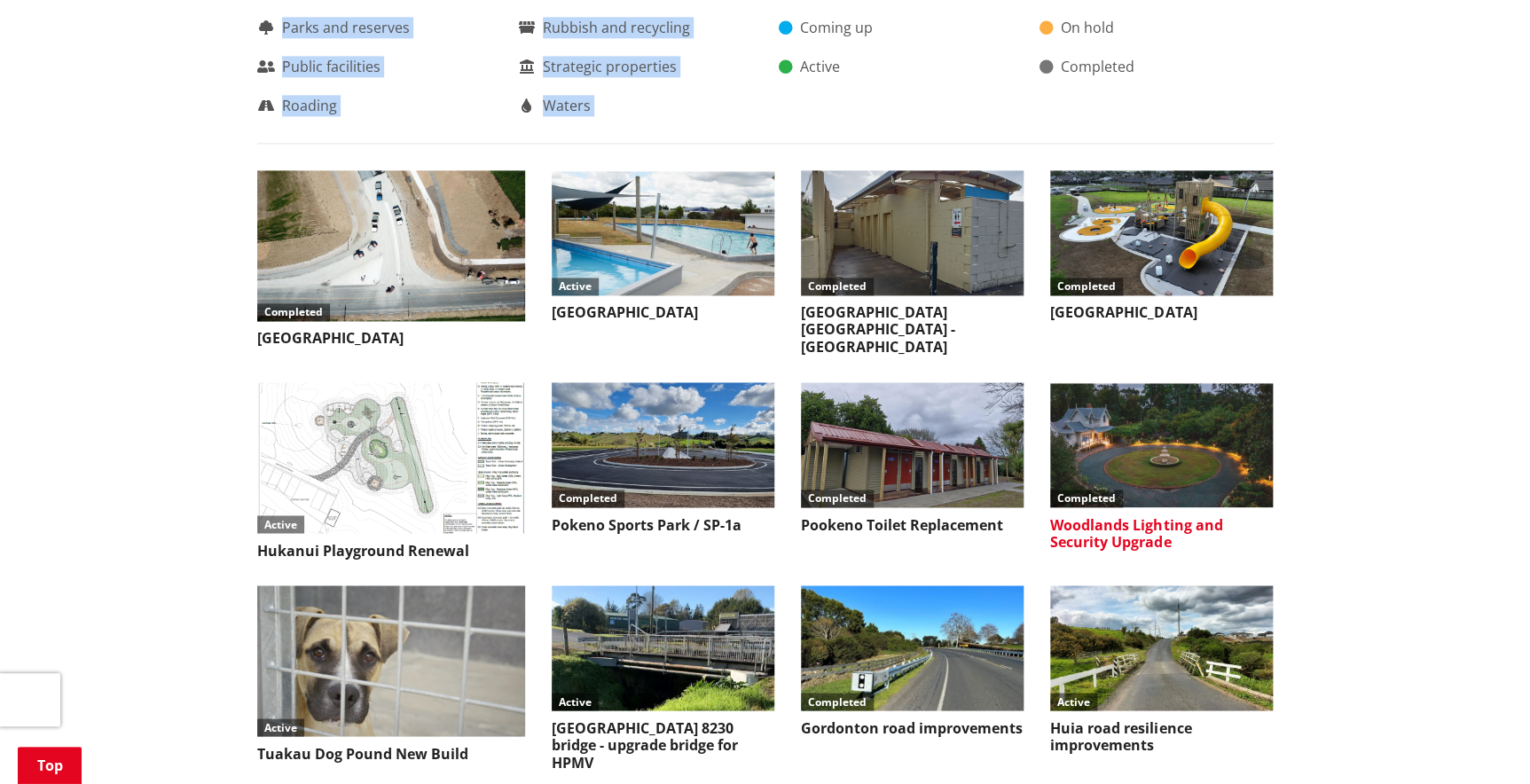
scroll to position [1209, 0]
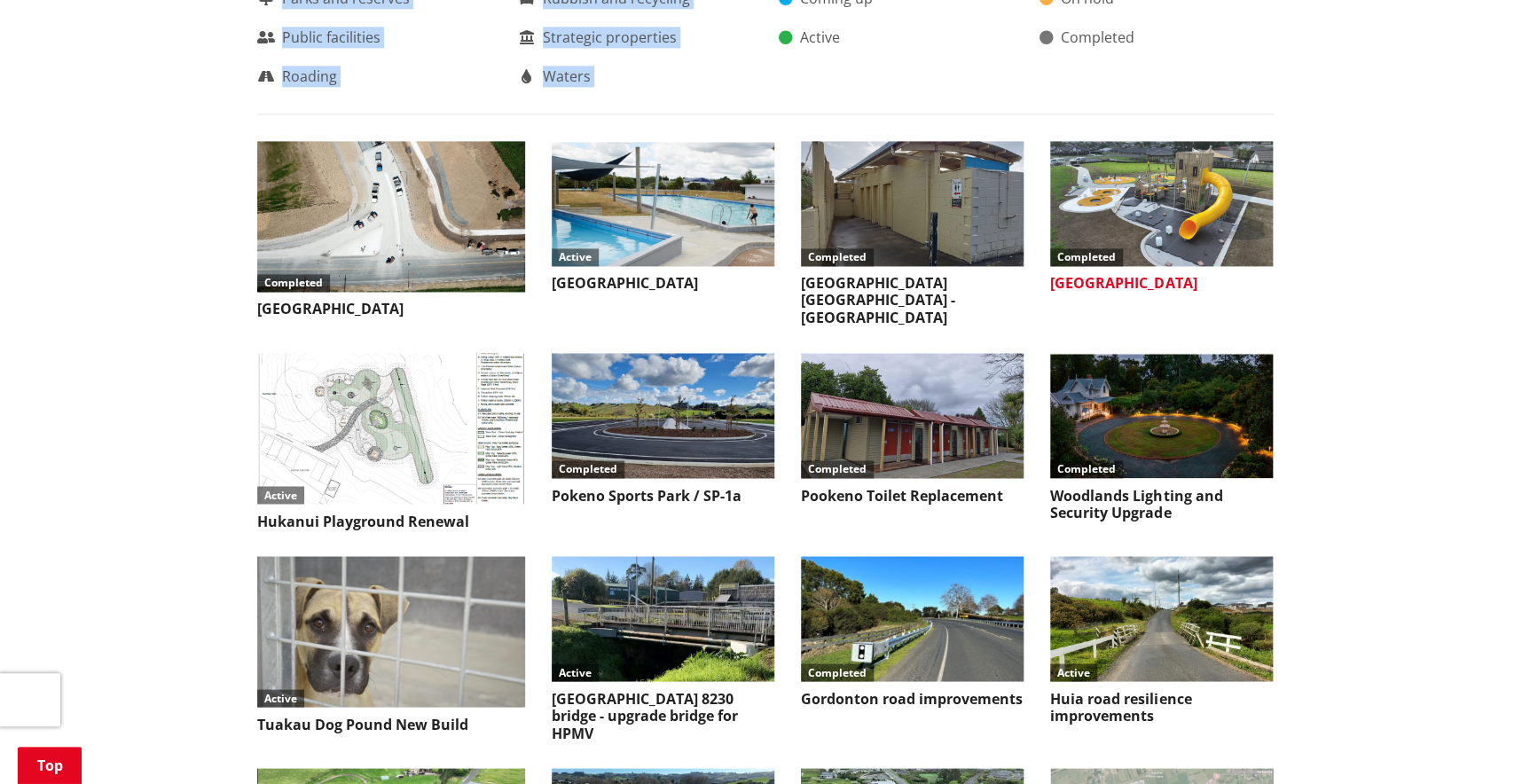
click at [1166, 226] on img at bounding box center [1161, 203] width 223 height 125
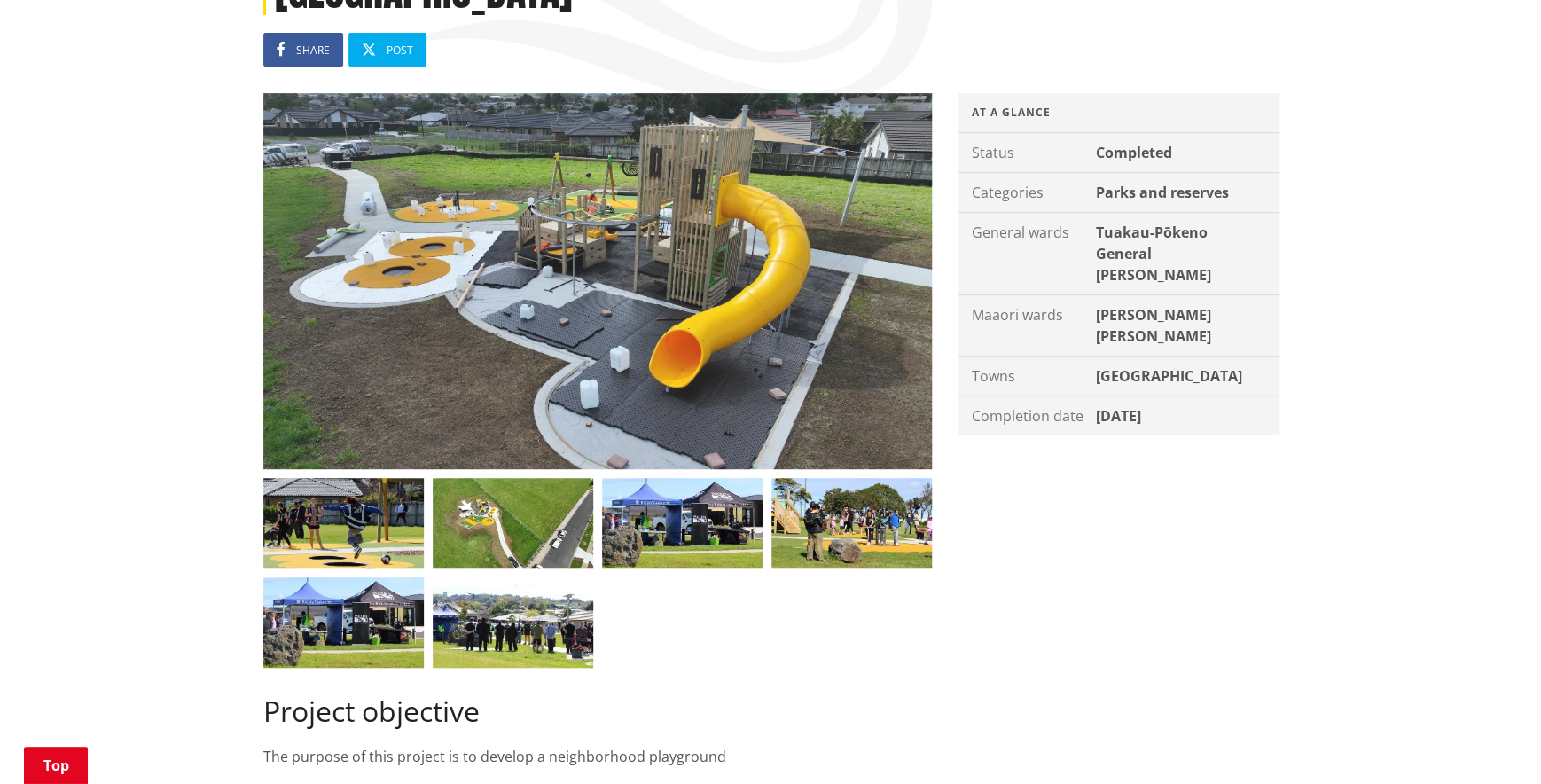
scroll to position [322, 0]
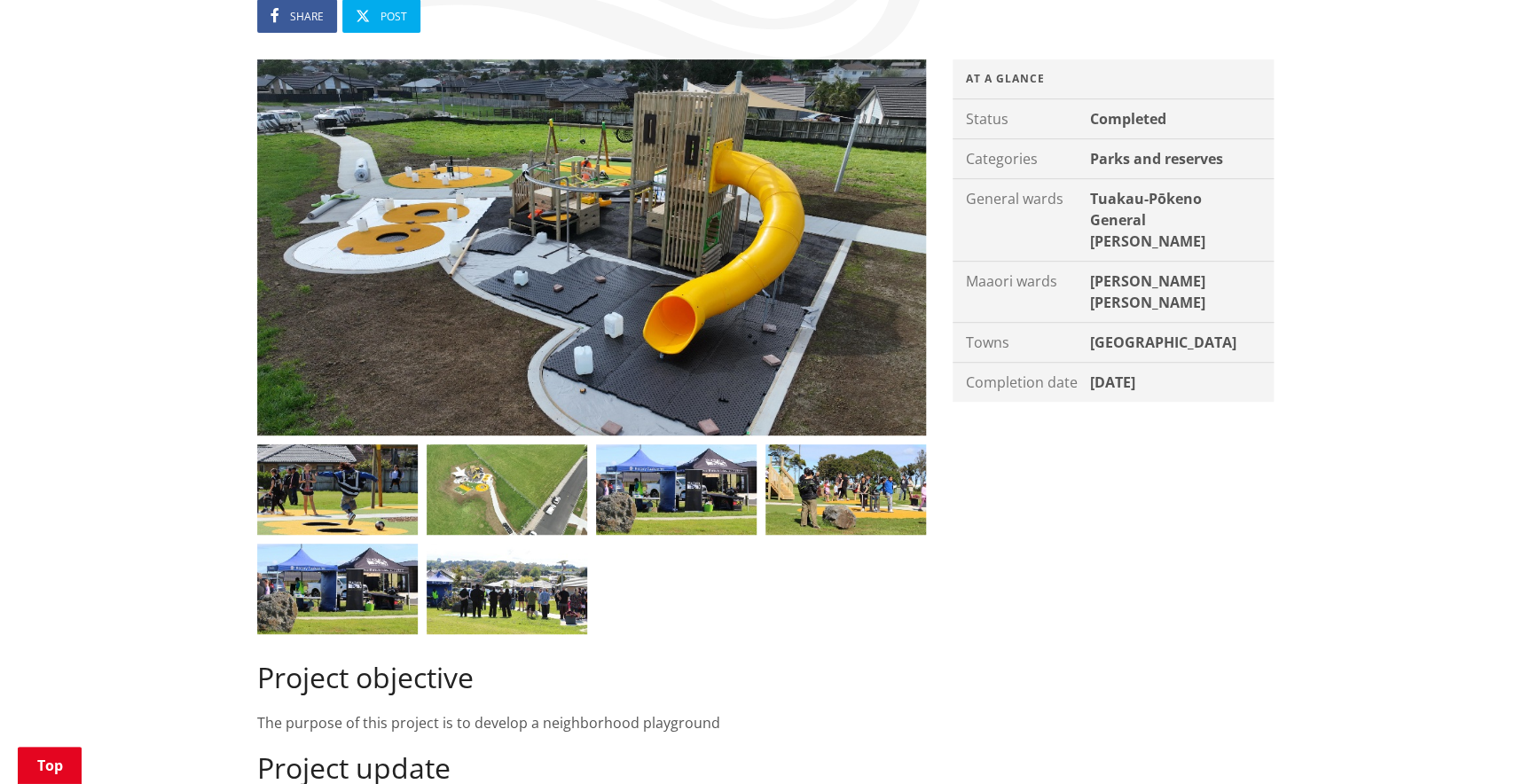
click at [459, 486] on img at bounding box center [507, 489] width 161 height 90
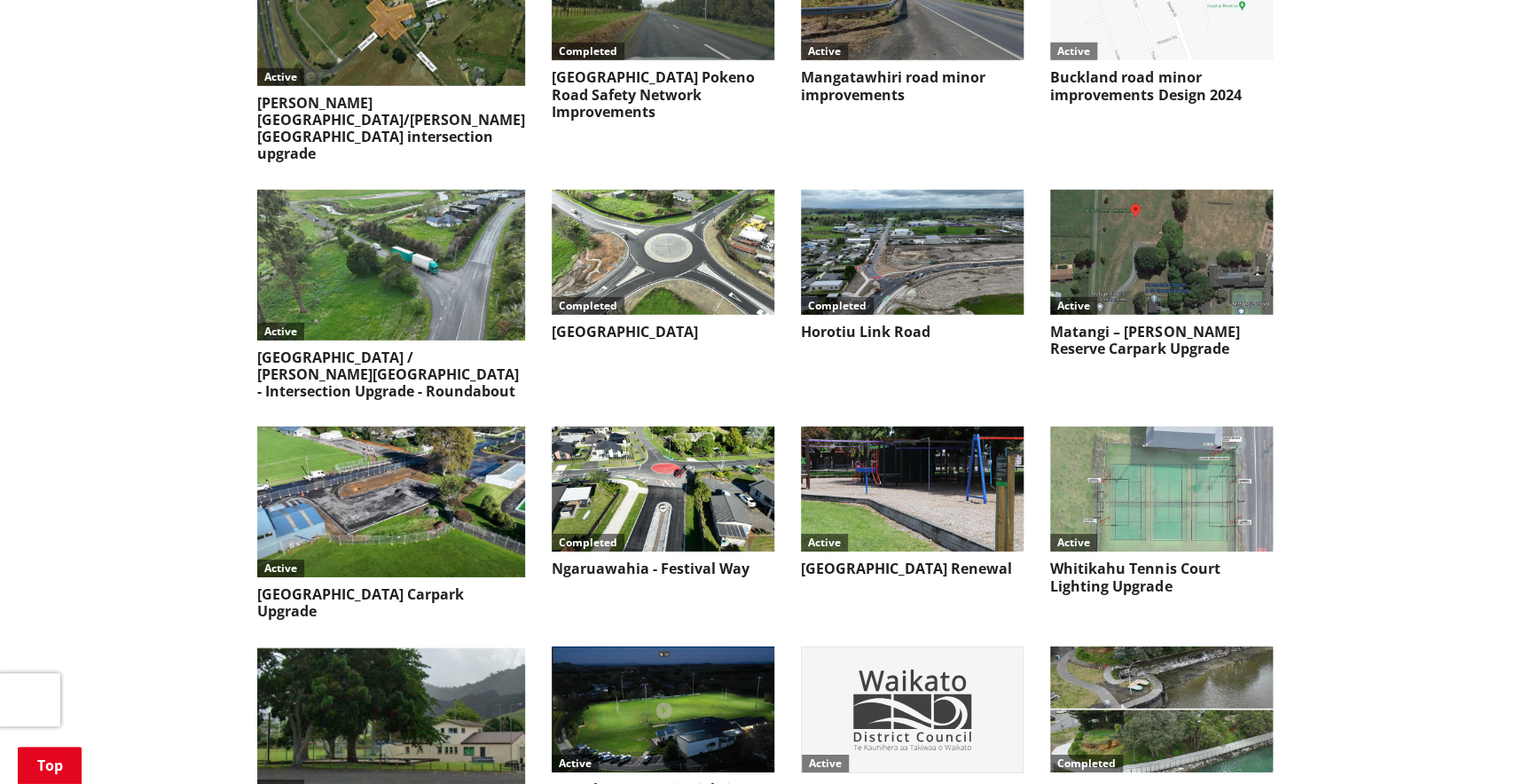
scroll to position [2525, 0]
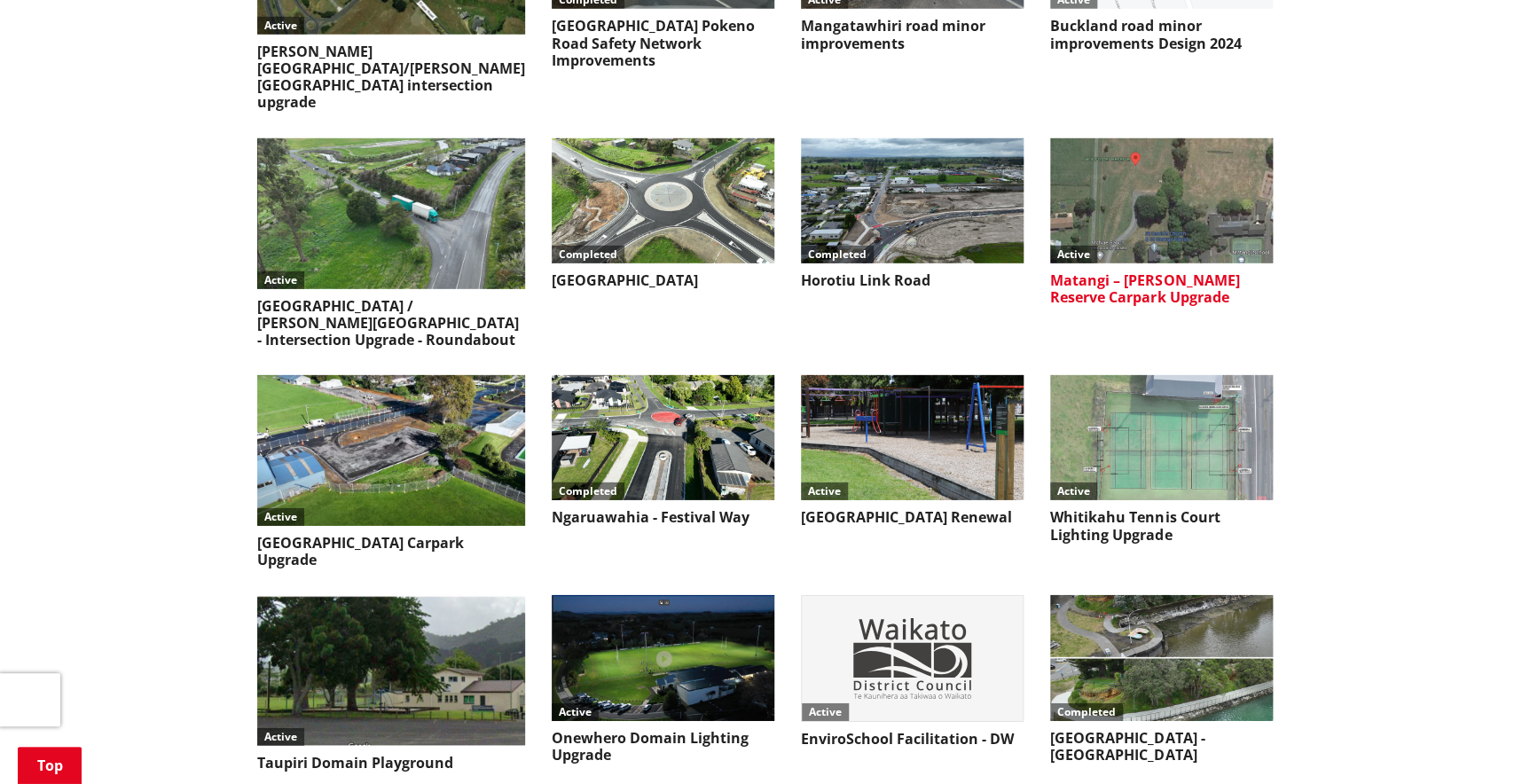
click at [1223, 159] on img at bounding box center [1161, 200] width 223 height 125
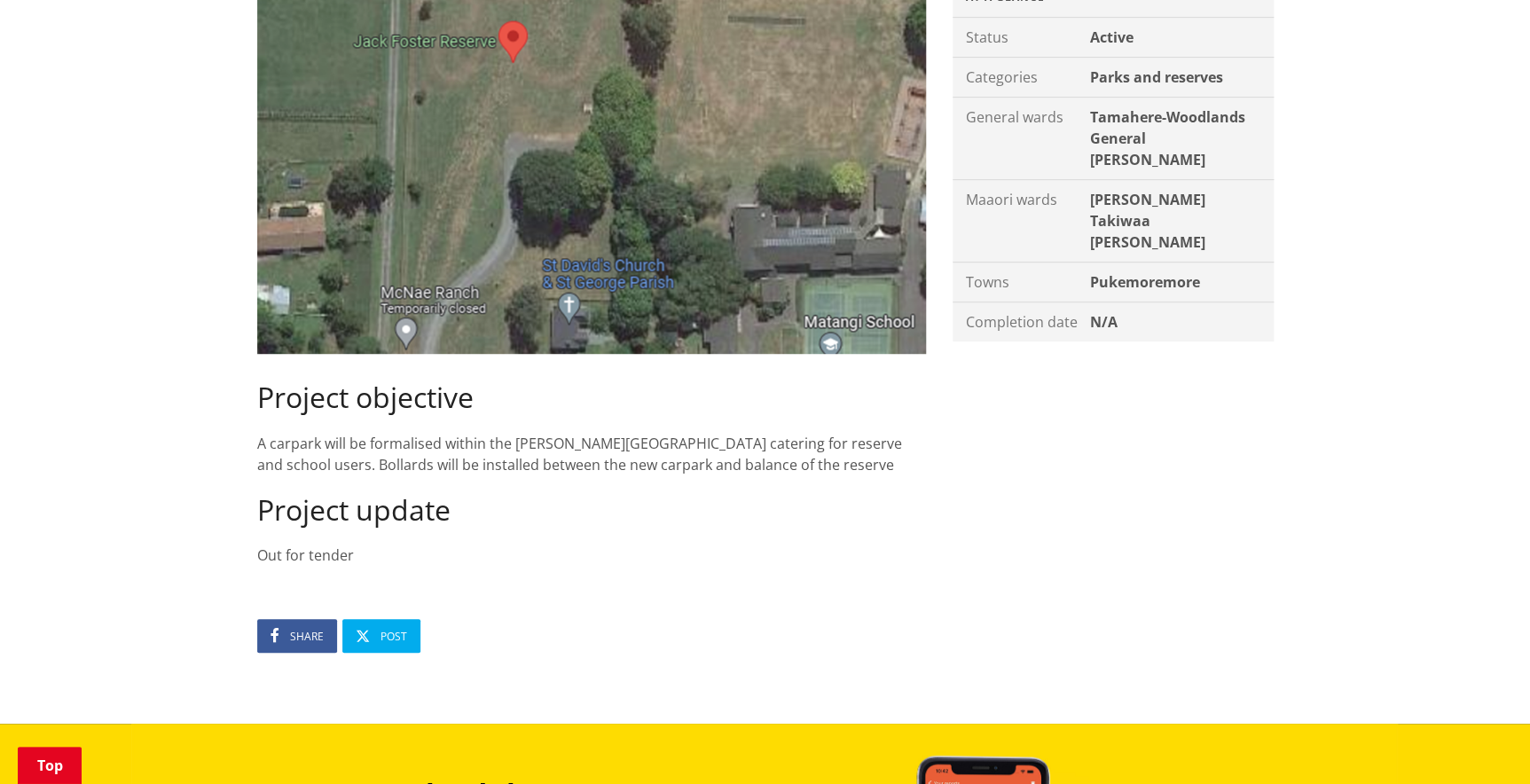
scroll to position [403, 0]
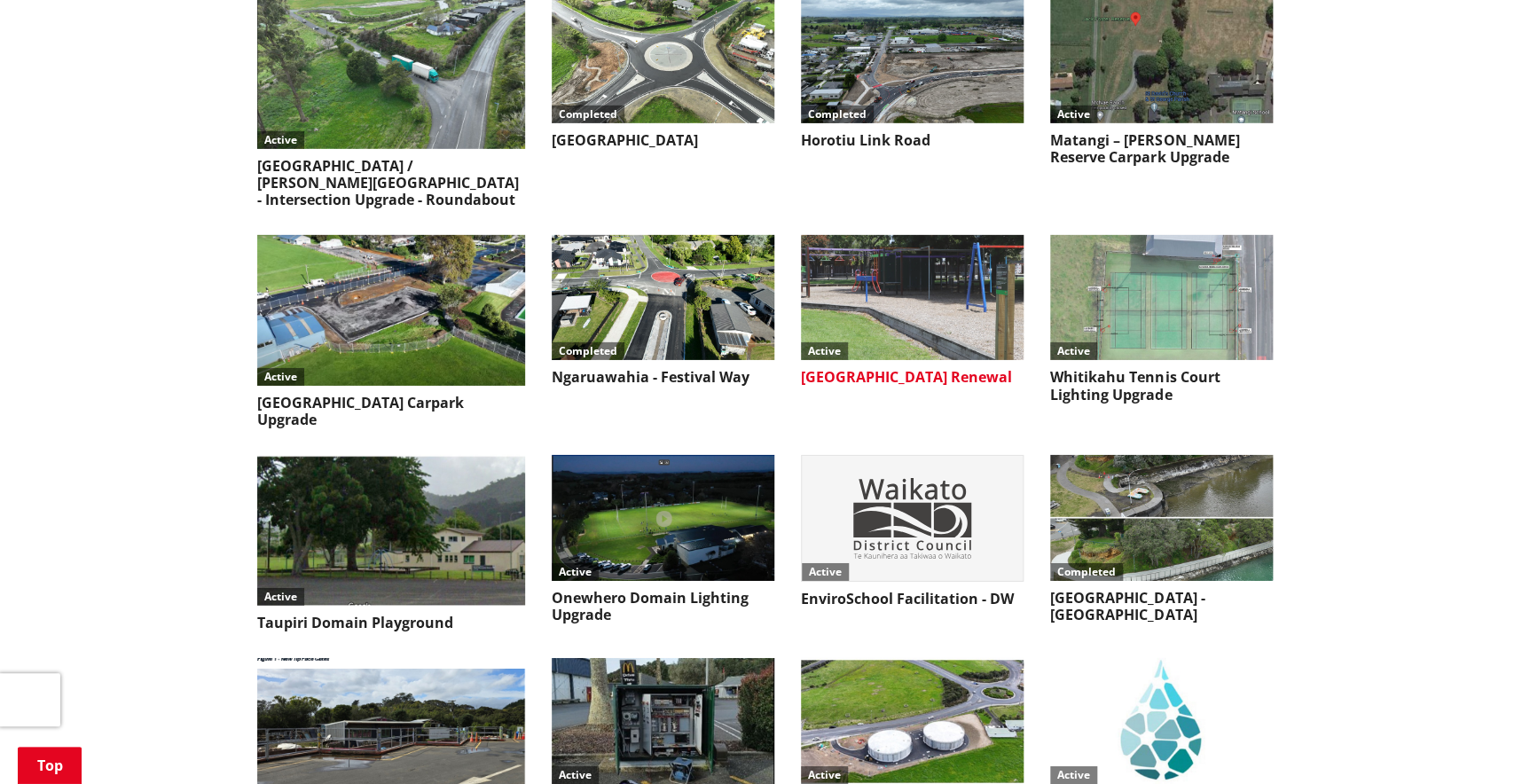
scroll to position [2687, 0]
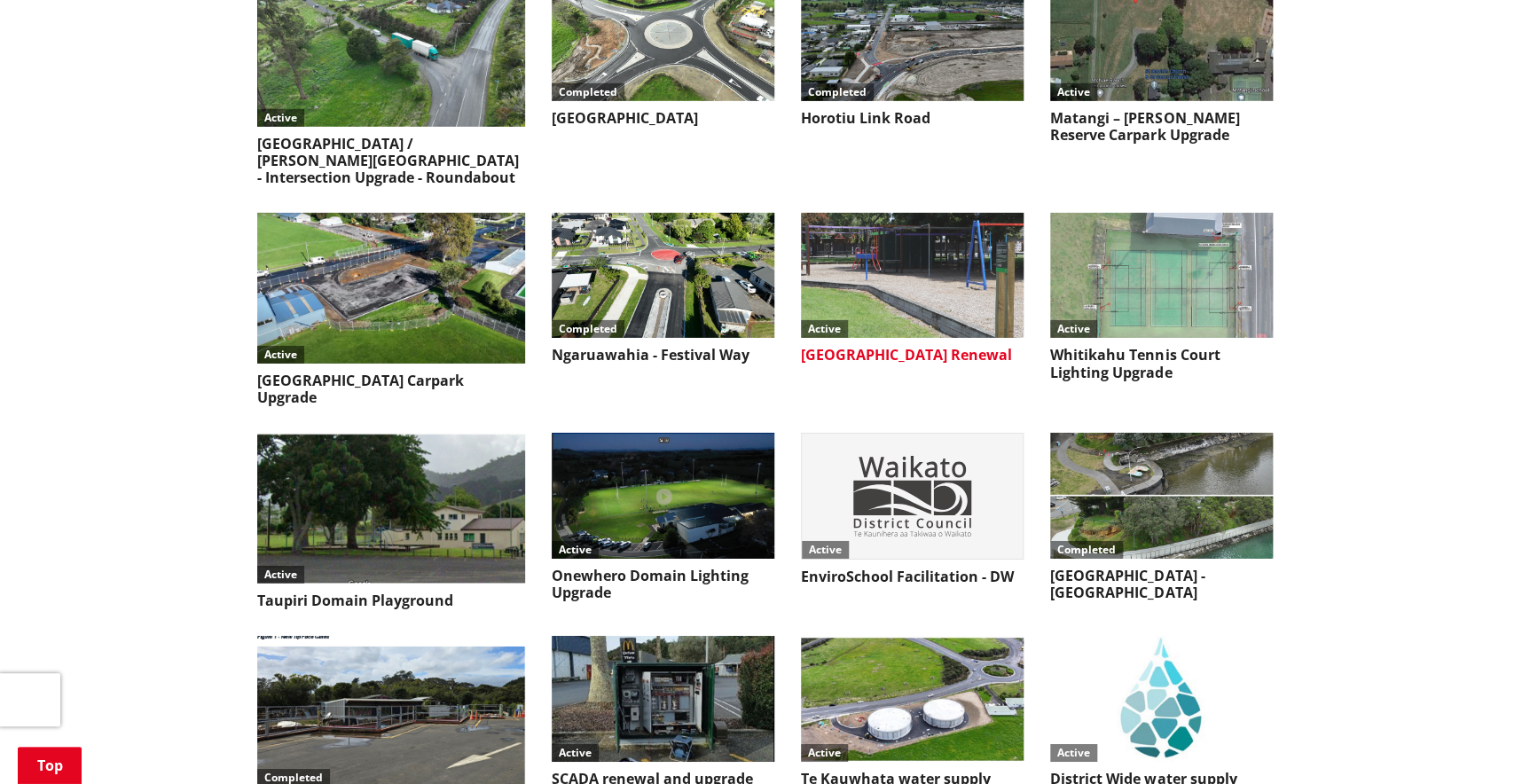
click at [882, 213] on img at bounding box center [912, 275] width 223 height 125
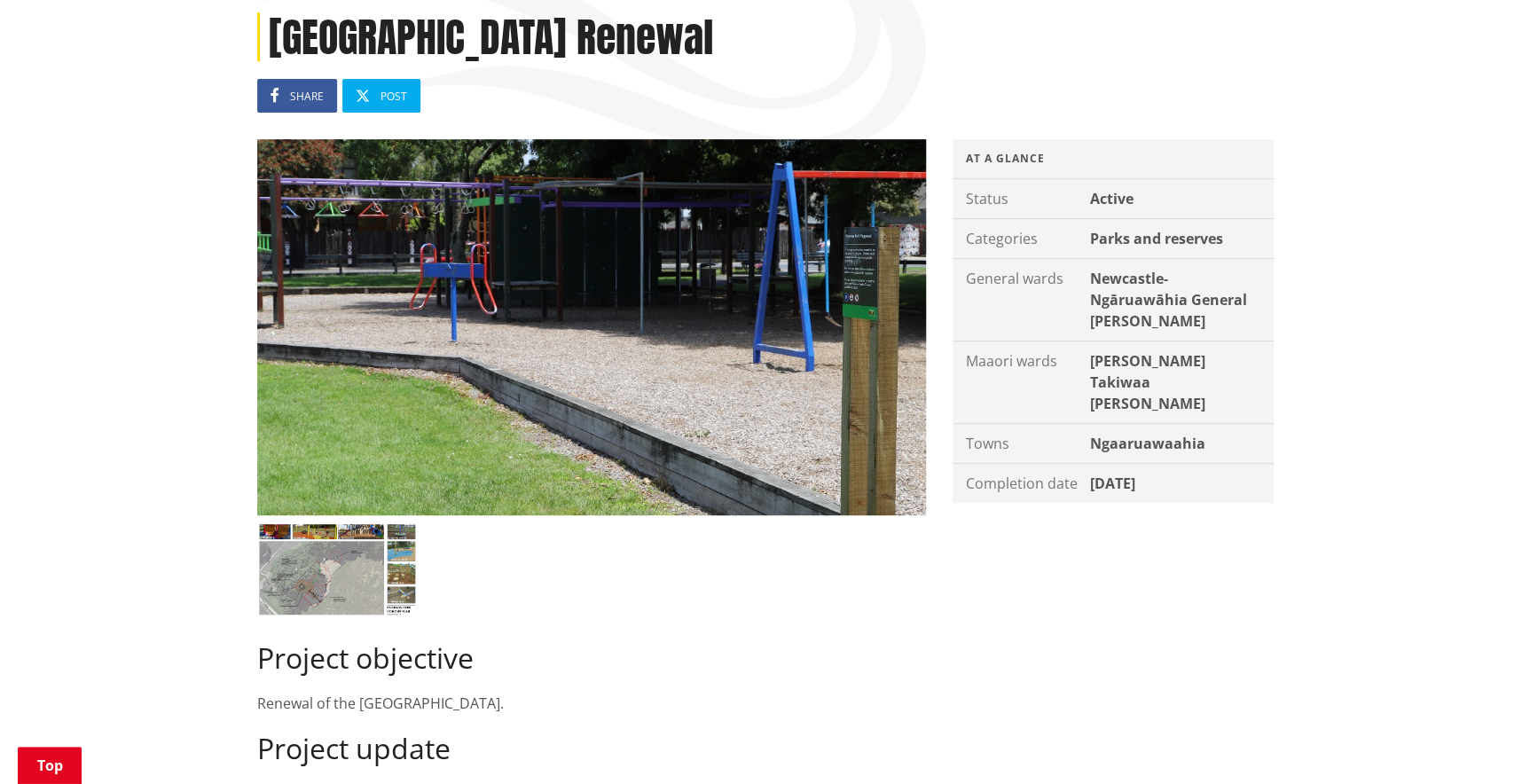
scroll to position [241, 0]
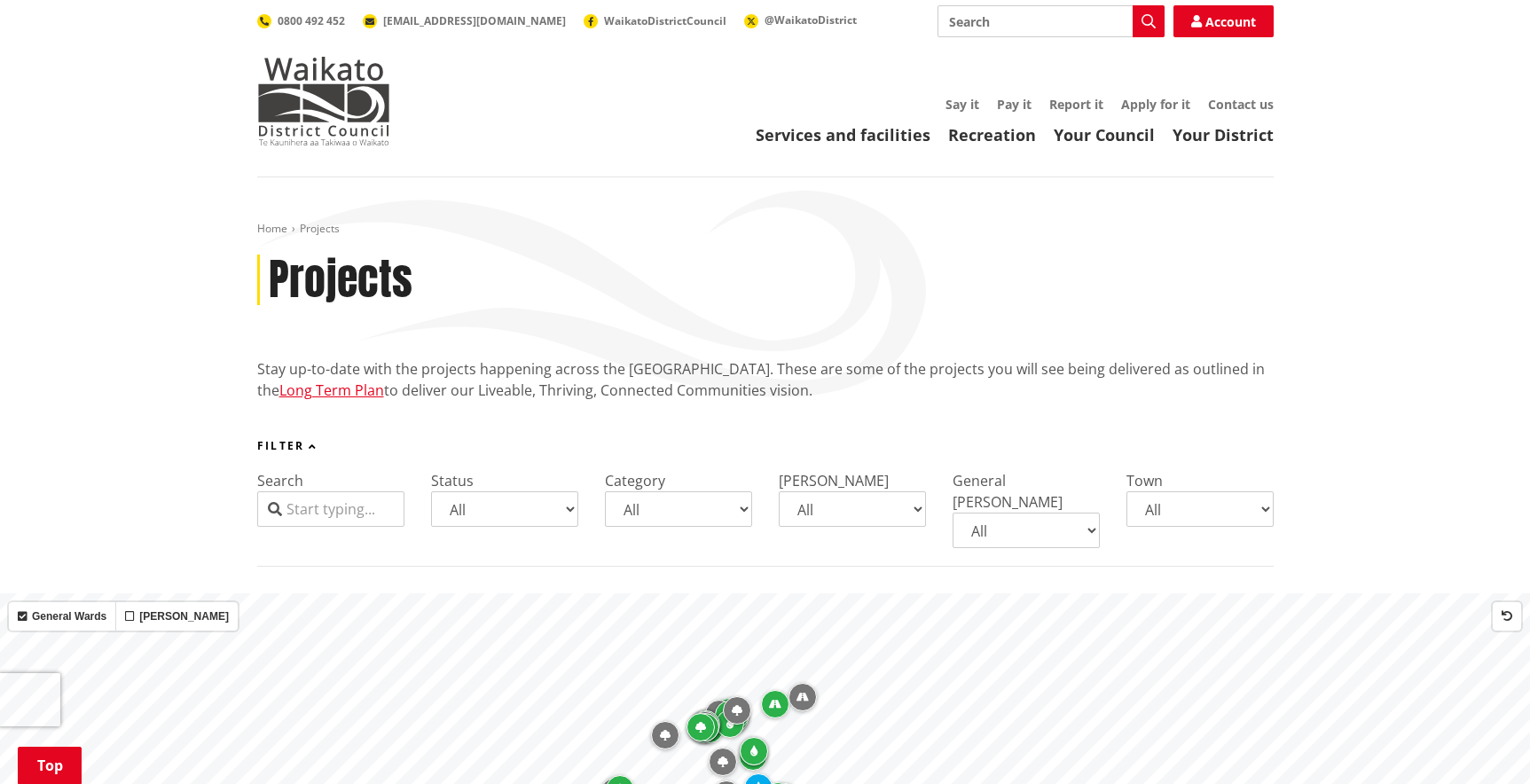
scroll to position [2929, 0]
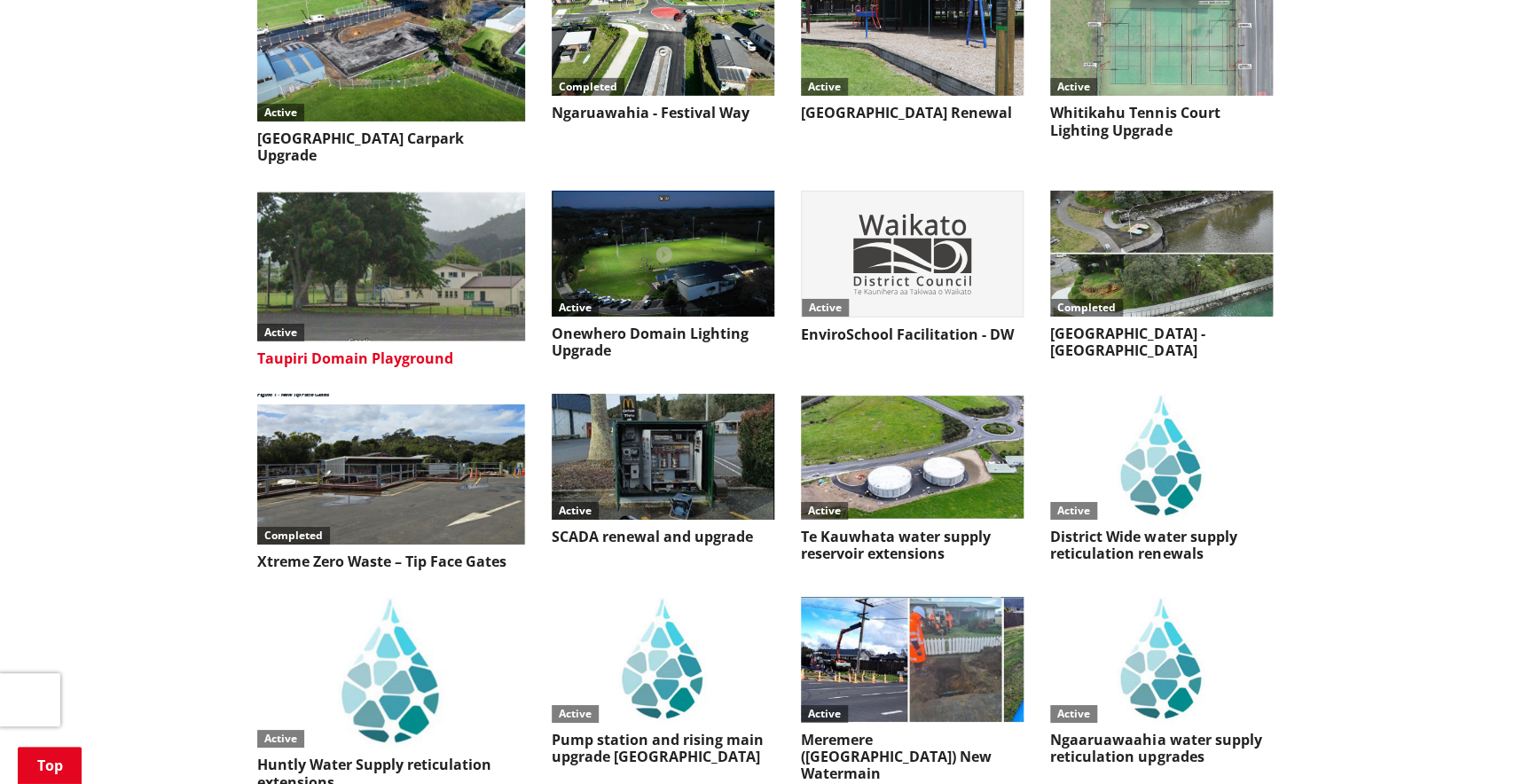
click at [371, 191] on img at bounding box center [391, 266] width 268 height 151
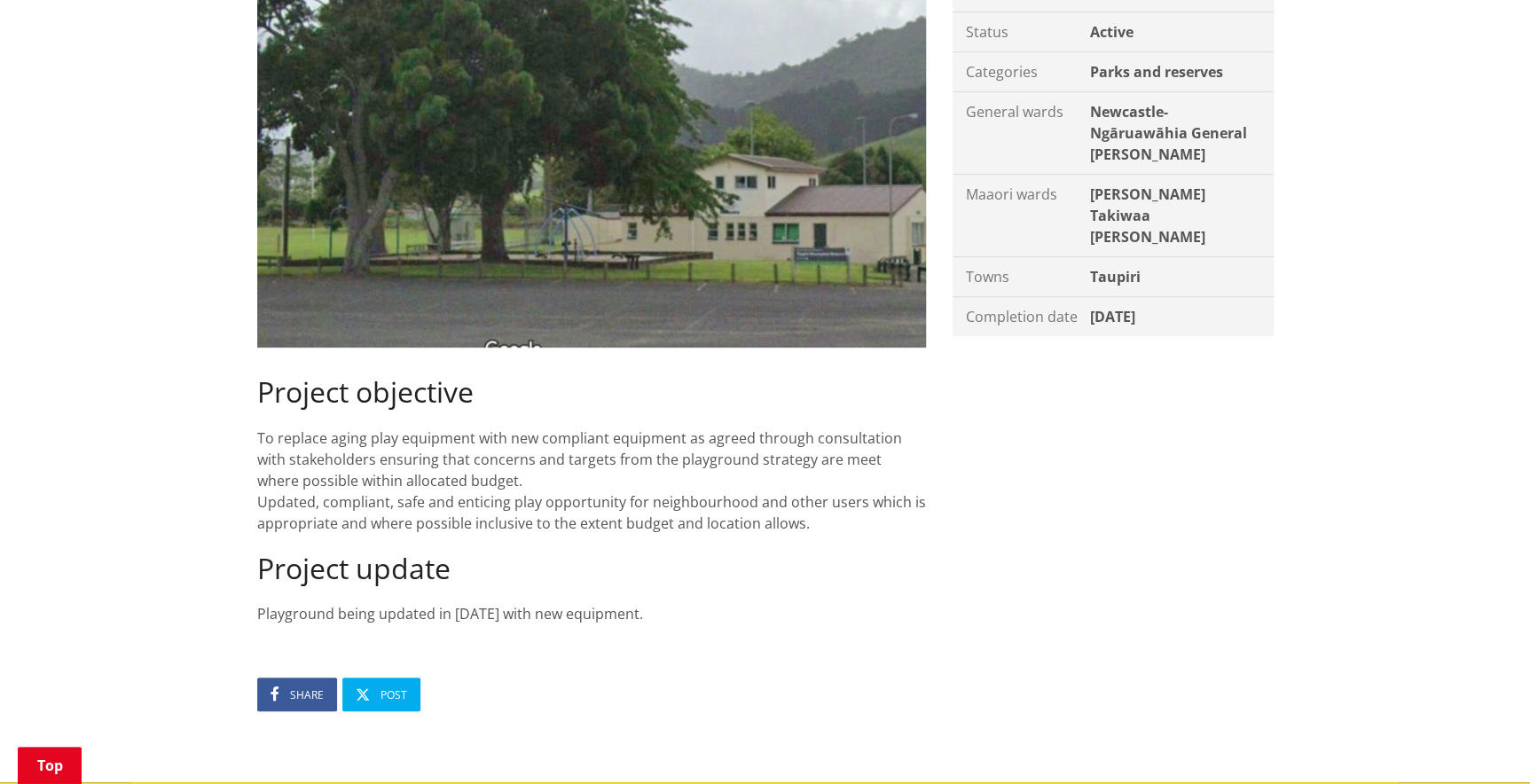
scroll to position [564, 0]
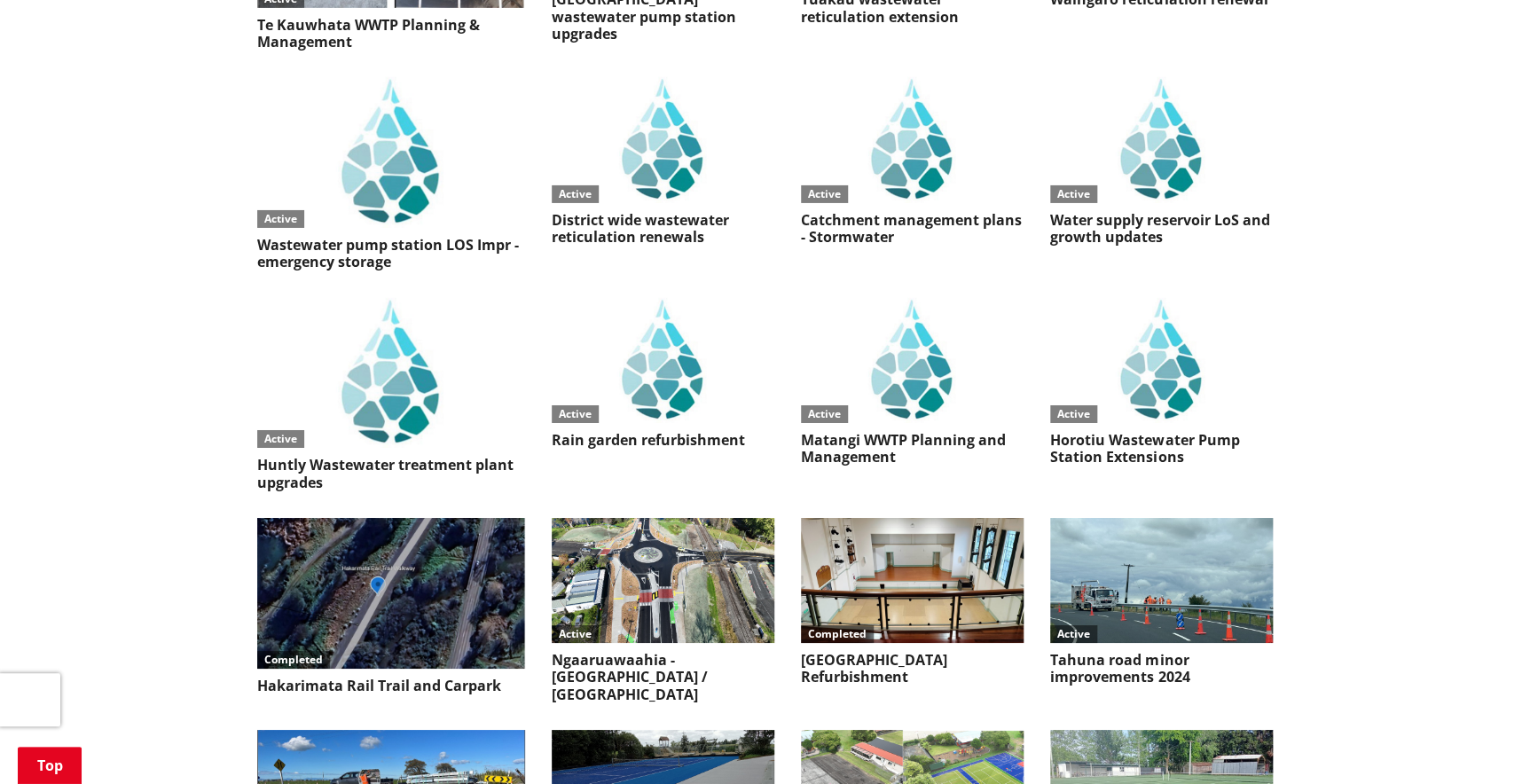
scroll to position [6315, 0]
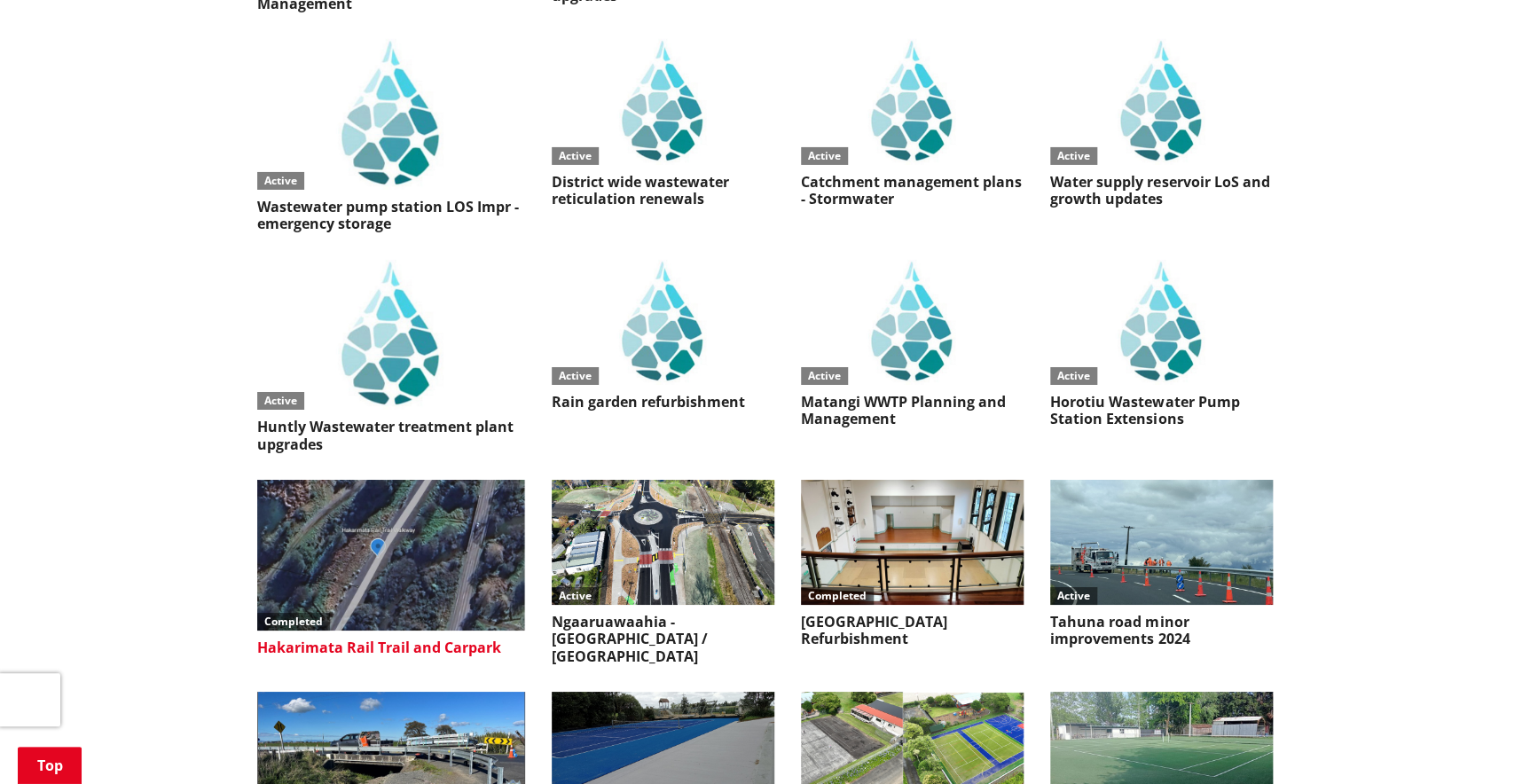
click at [411, 480] on img at bounding box center [391, 555] width 268 height 151
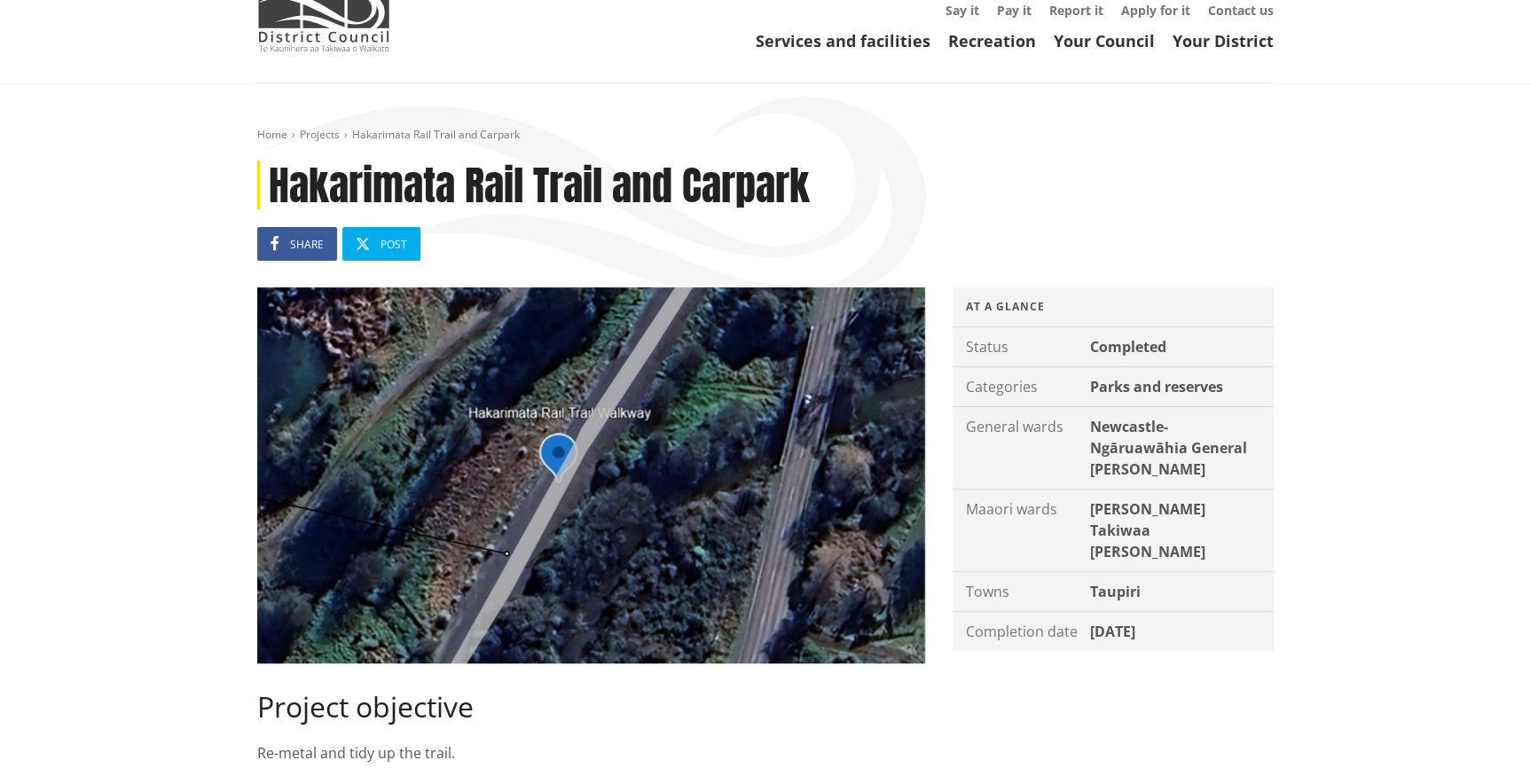
scroll to position [80, 0]
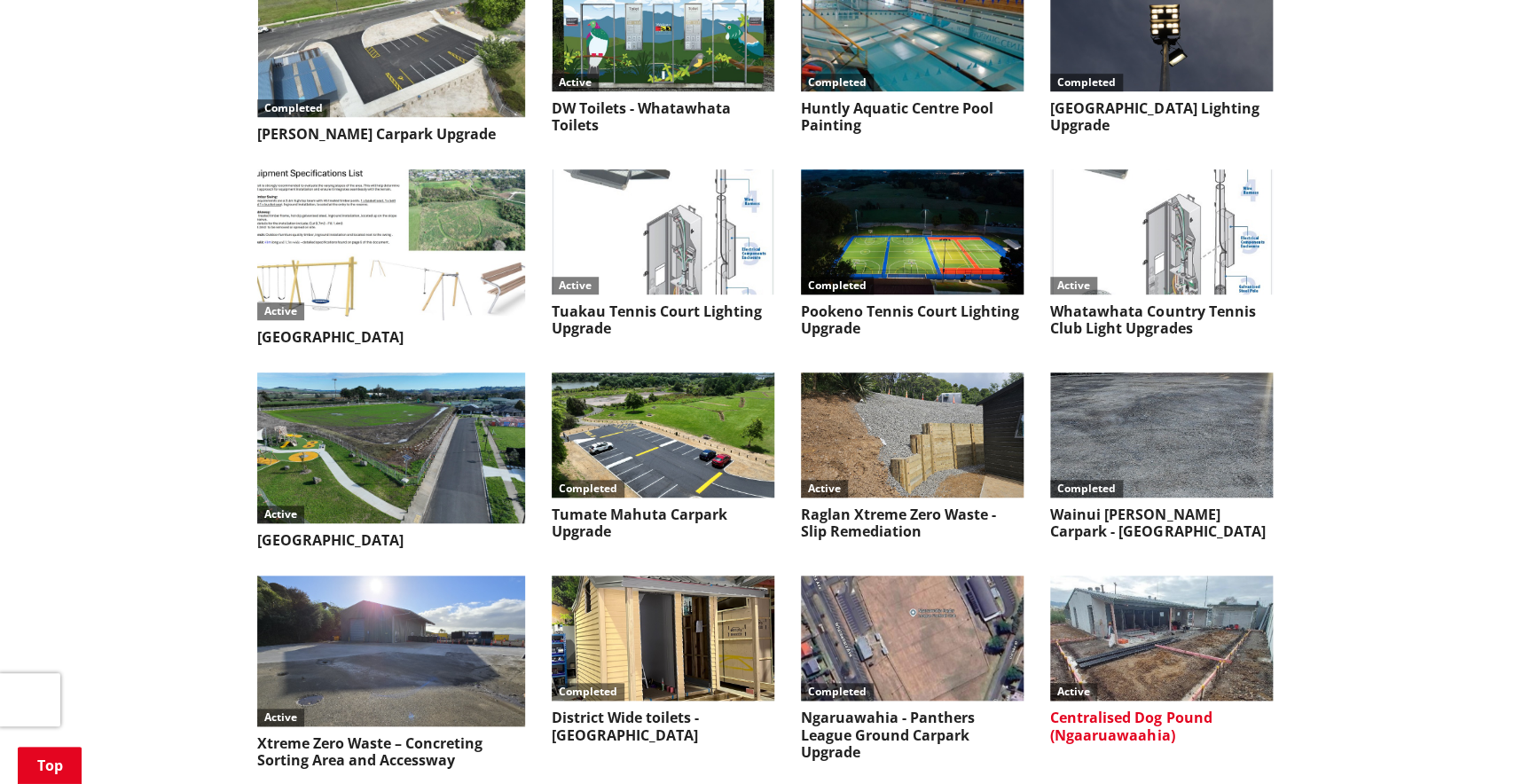
scroll to position [7282, 0]
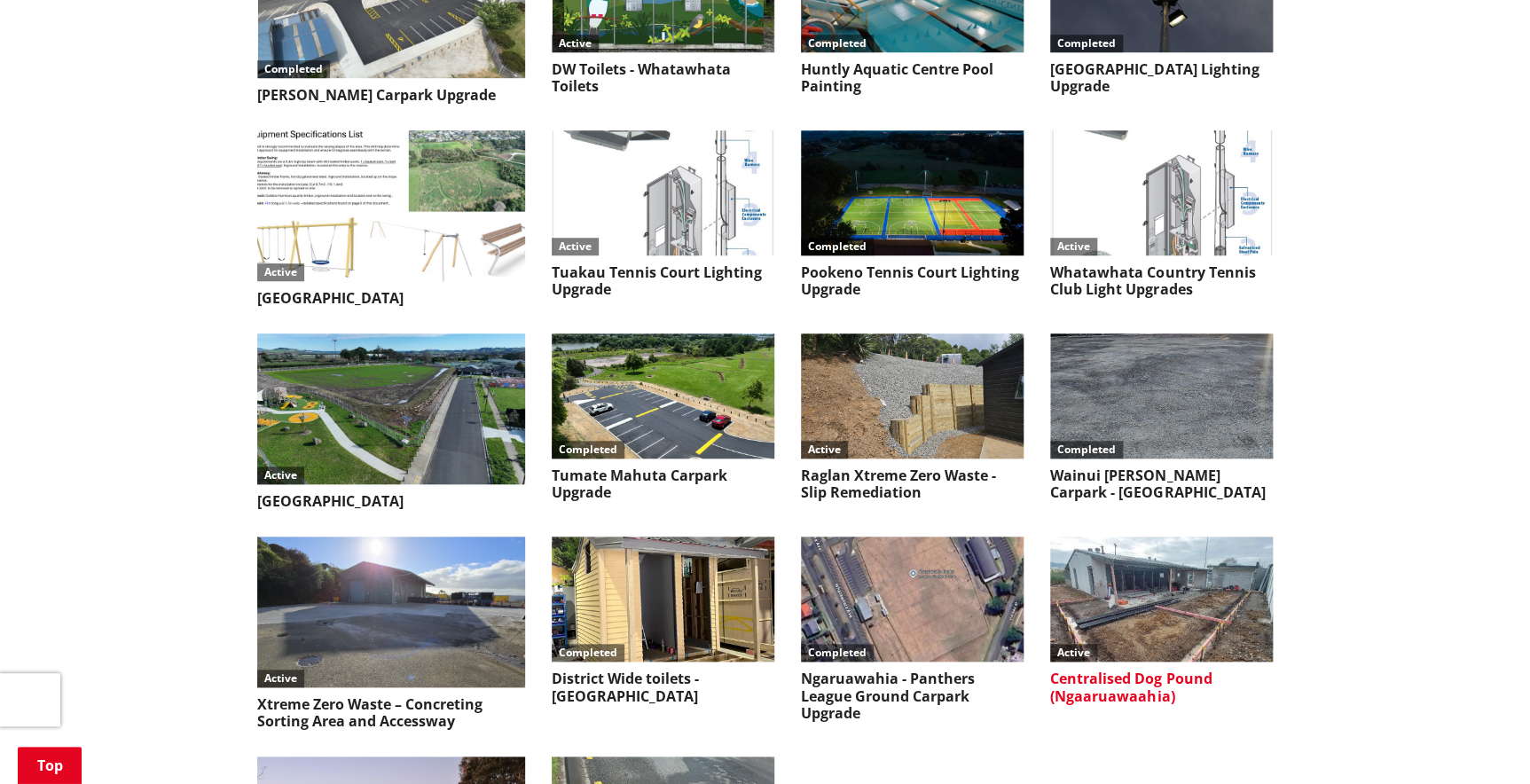
click at [1163, 537] on img at bounding box center [1161, 599] width 223 height 125
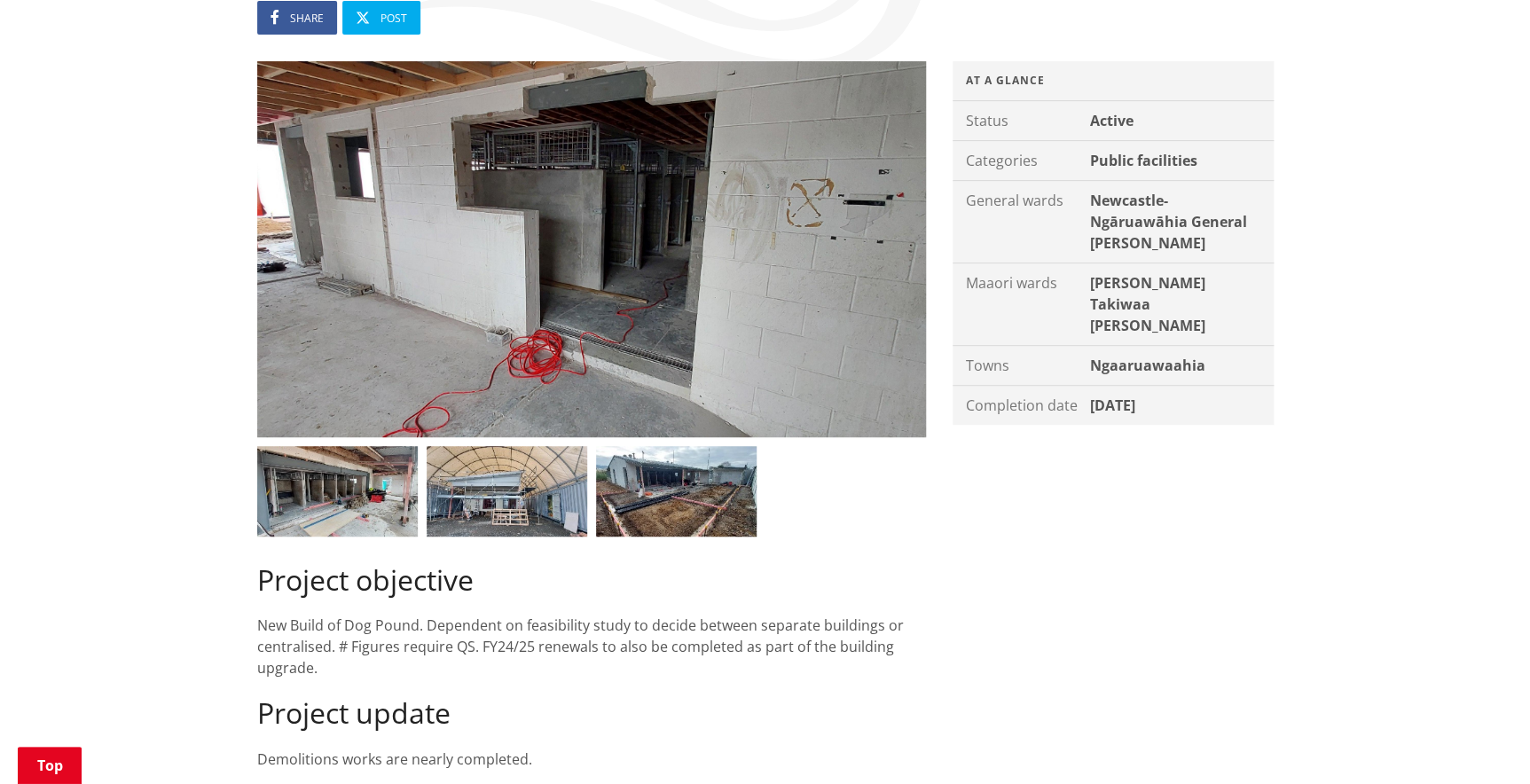
scroll to position [241, 0]
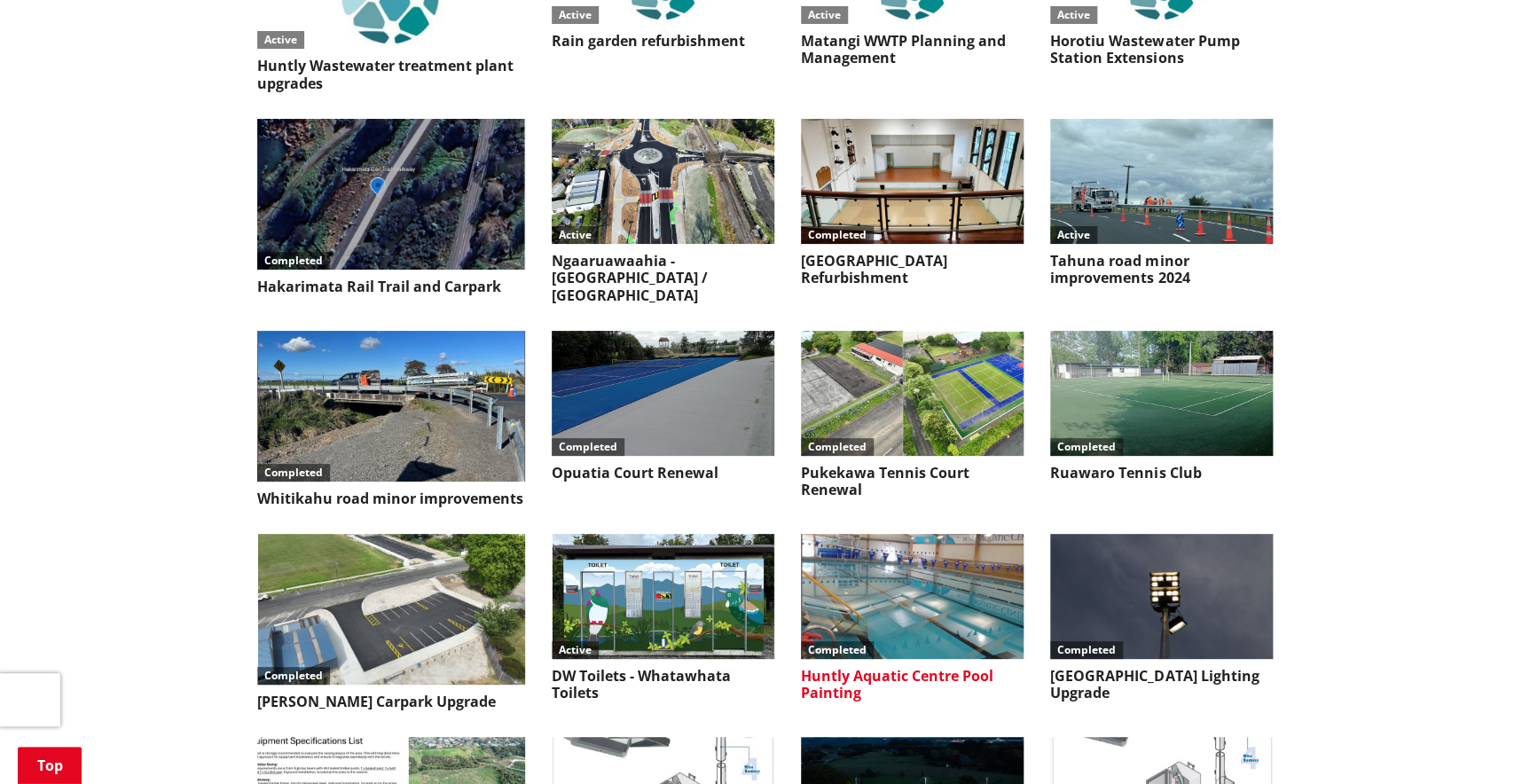
scroll to position [6638, 0]
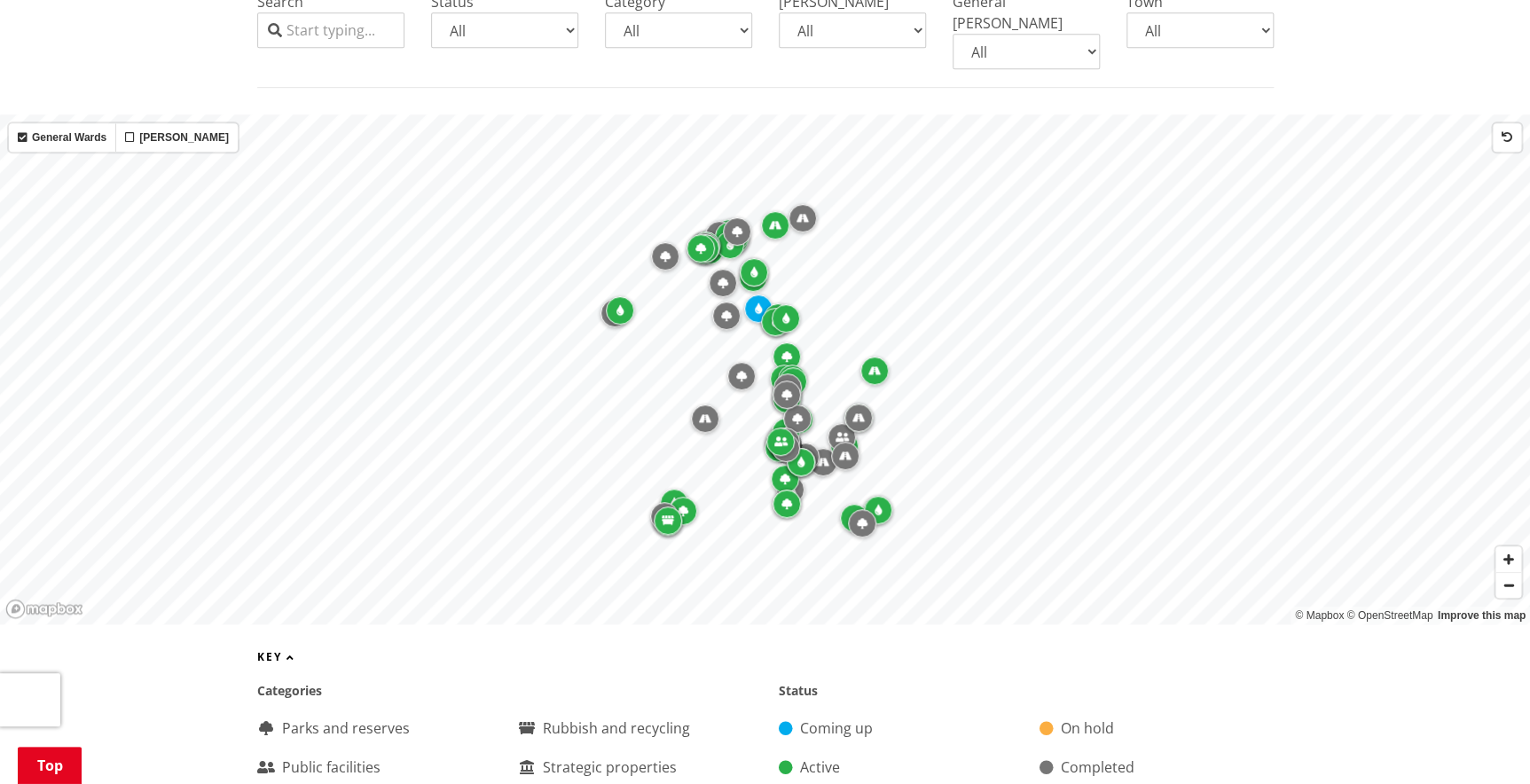
scroll to position [349, 0]
